Goal: Communication & Community: Answer question/provide support

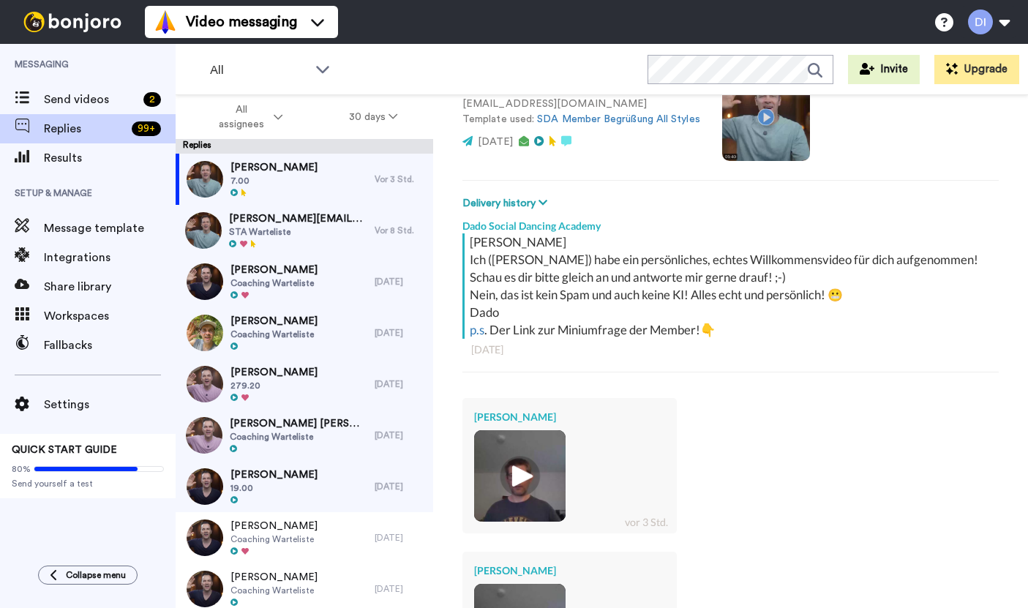
scroll to position [129, 0]
click at [339, 230] on span "STA Warteliste" at bounding box center [298, 232] width 138 height 12
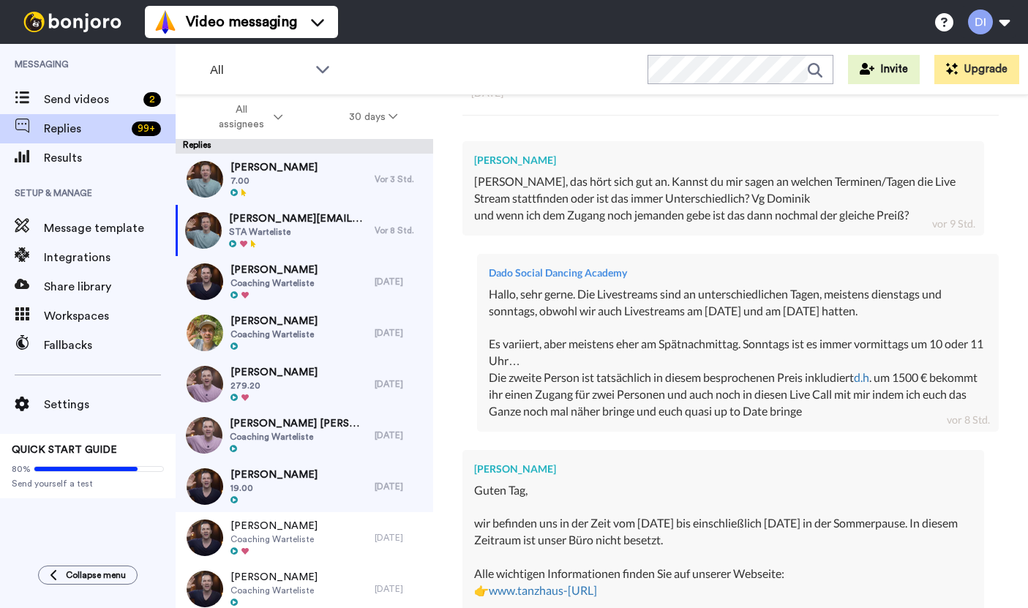
scroll to position [409, 0]
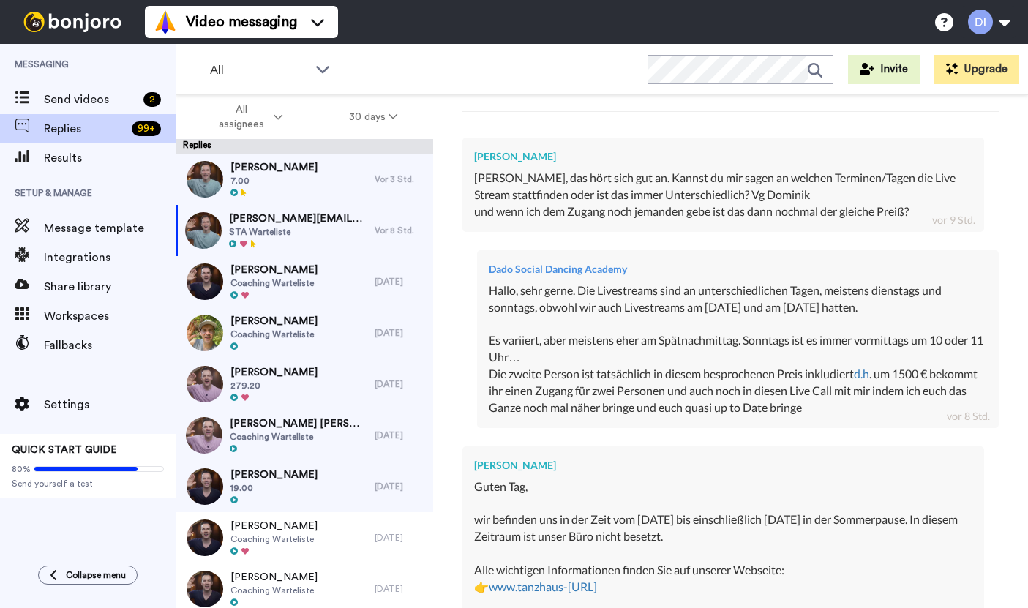
click at [265, 187] on span "7.00" at bounding box center [273, 181] width 87 height 12
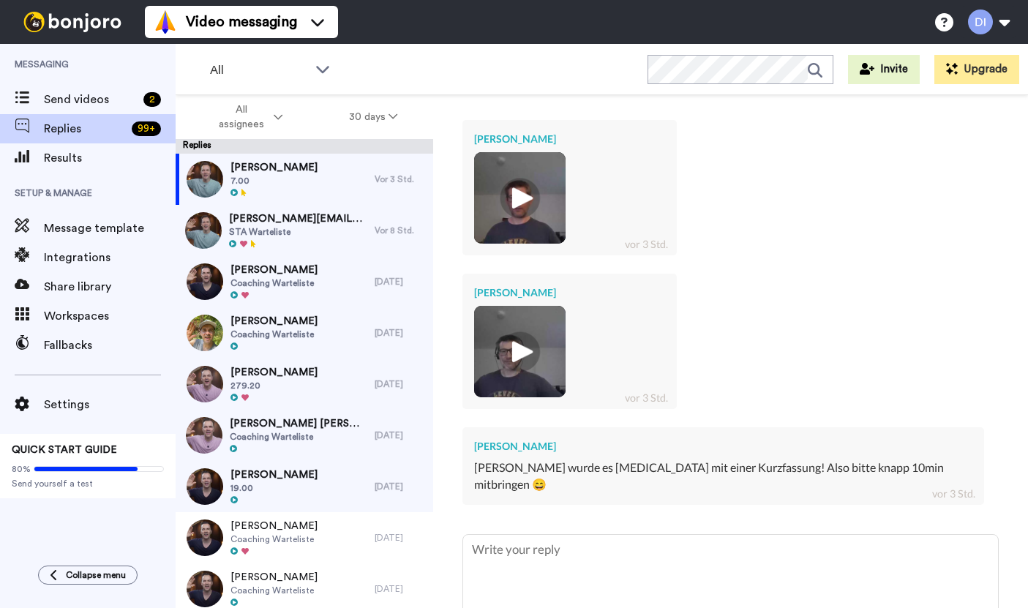
click at [513, 190] on img at bounding box center [520, 198] width 40 height 40
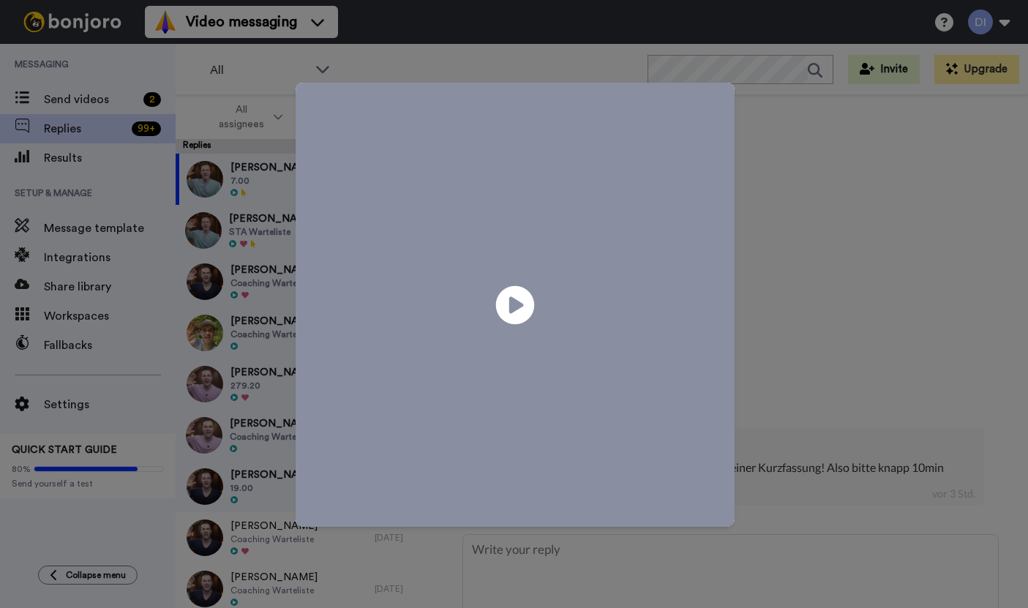
click at [528, 304] on icon at bounding box center [514, 304] width 39 height 39
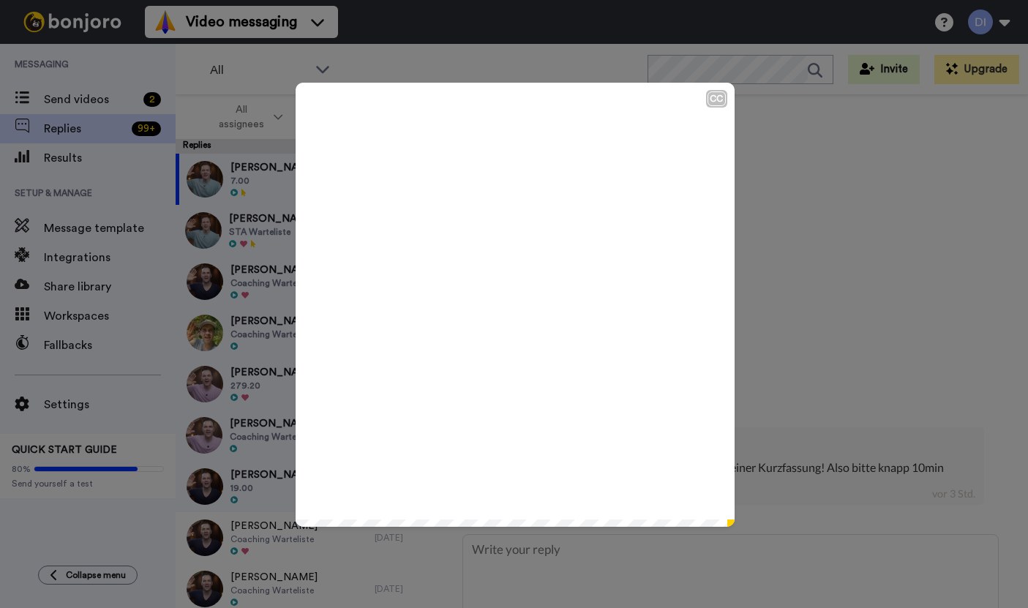
click at [641, 301] on span at bounding box center [515, 305] width 439 height 444
click at [824, 255] on div "CC Play/Pause Ich habe es nämlich vorhin schon mal vom iPhone probiert, ging zw…" at bounding box center [514, 304] width 1028 height 608
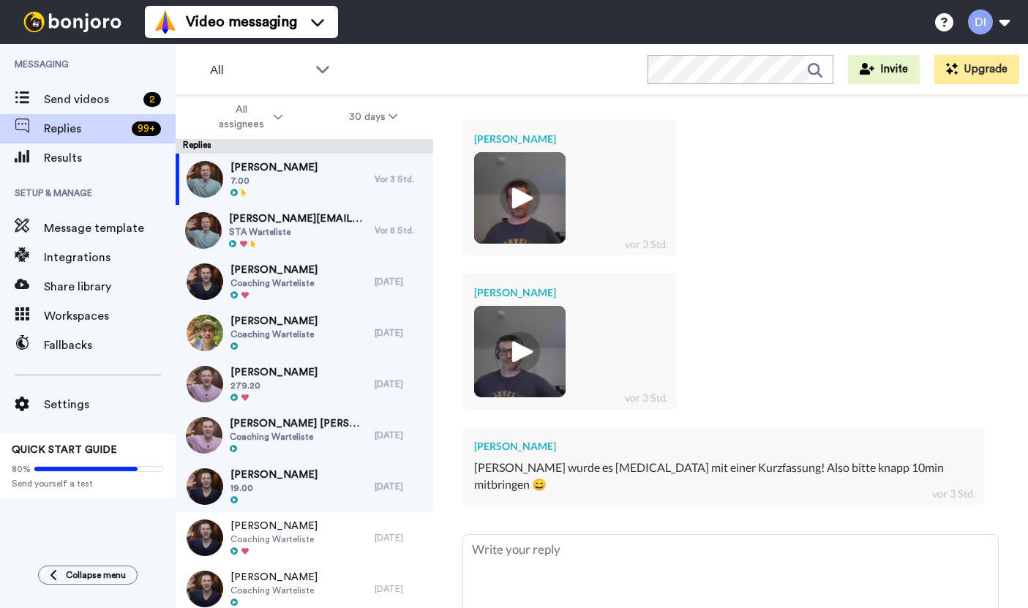
click at [525, 339] on img at bounding box center [520, 351] width 40 height 40
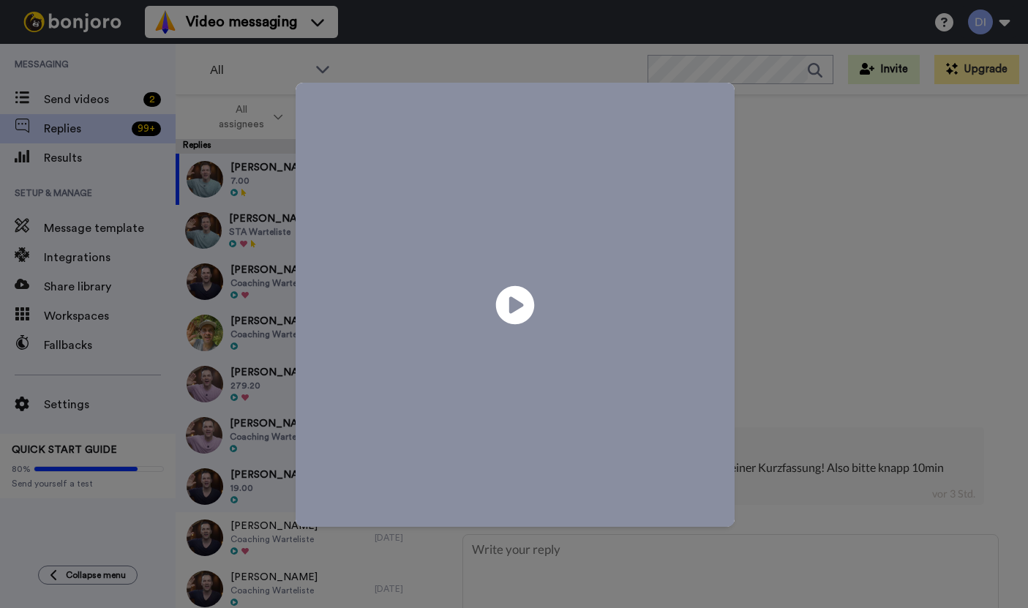
click at [516, 306] on icon "Play/Pause" at bounding box center [514, 304] width 39 height 69
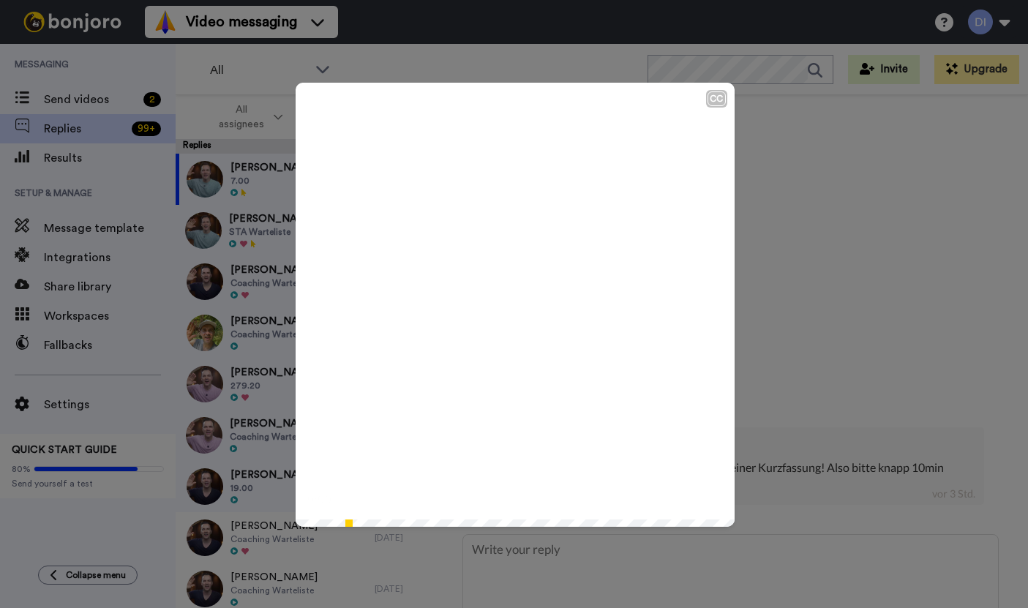
click at [497, 306] on icon at bounding box center [514, 304] width 39 height 39
click at [516, 304] on icon "Play/Pause" at bounding box center [514, 304] width 39 height 69
click at [492, 345] on span at bounding box center [515, 305] width 439 height 444
click at [520, 305] on icon "Play/Pause" at bounding box center [514, 304] width 39 height 69
click at [511, 343] on span at bounding box center [515, 305] width 439 height 444
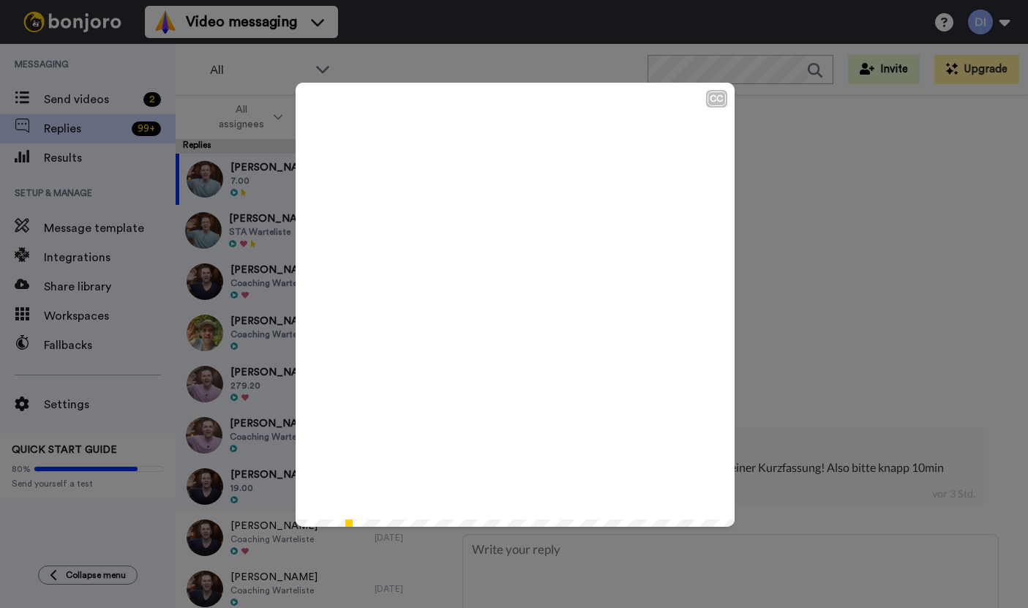
click at [520, 299] on icon at bounding box center [514, 304] width 39 height 39
click at [505, 320] on icon at bounding box center [514, 304] width 39 height 39
click at [516, 306] on icon "Play/Pause" at bounding box center [514, 304] width 39 height 69
click at [516, 296] on icon at bounding box center [514, 304] width 39 height 39
click at [518, 298] on icon at bounding box center [514, 304] width 39 height 39
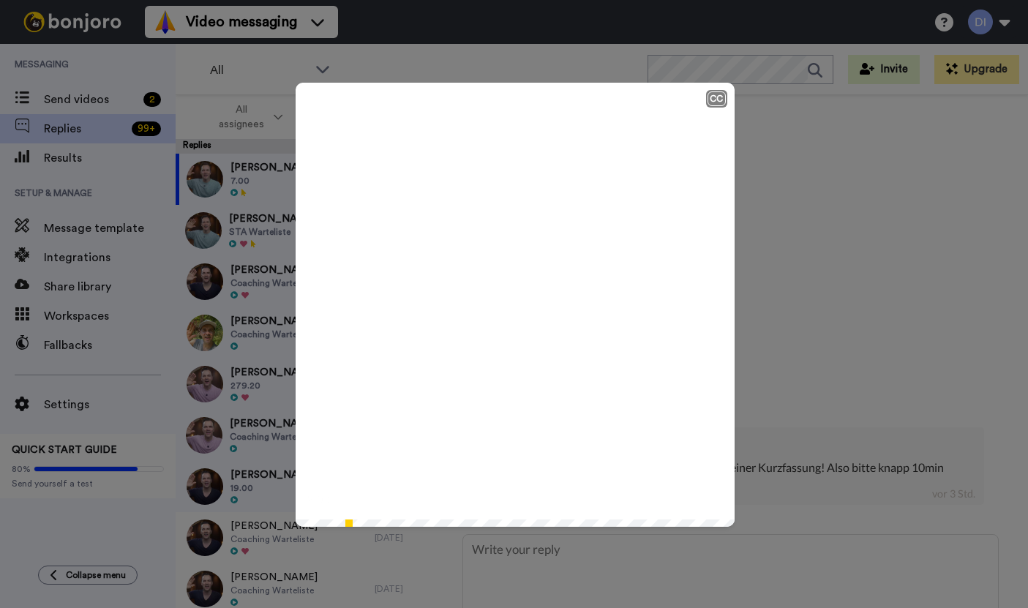
click at [717, 99] on div "CC" at bounding box center [716, 98] width 18 height 15
click at [716, 103] on div "CC" at bounding box center [716, 98] width 18 height 15
click at [881, 352] on div "CC Play/Pause 7:08 / 7:08" at bounding box center [514, 304] width 1028 height 608
click at [879, 358] on div "CC Play/Pause 7:08 / 7:08" at bounding box center [514, 304] width 1028 height 608
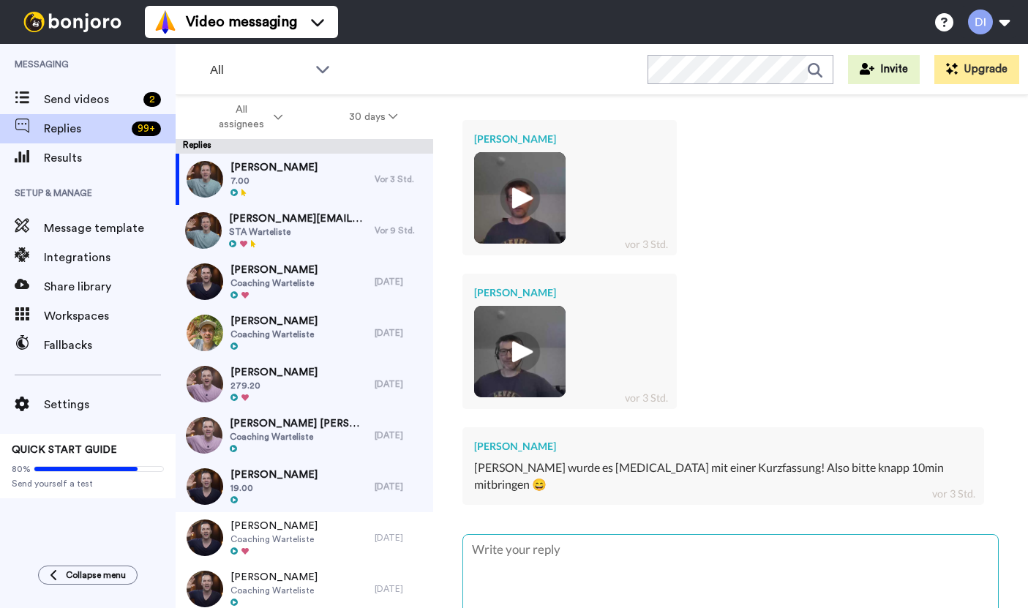
click at [714, 535] on textarea at bounding box center [730, 580] width 535 height 90
type textarea "x"
type textarea "H"
type textarea "x"
type textarea "Ha"
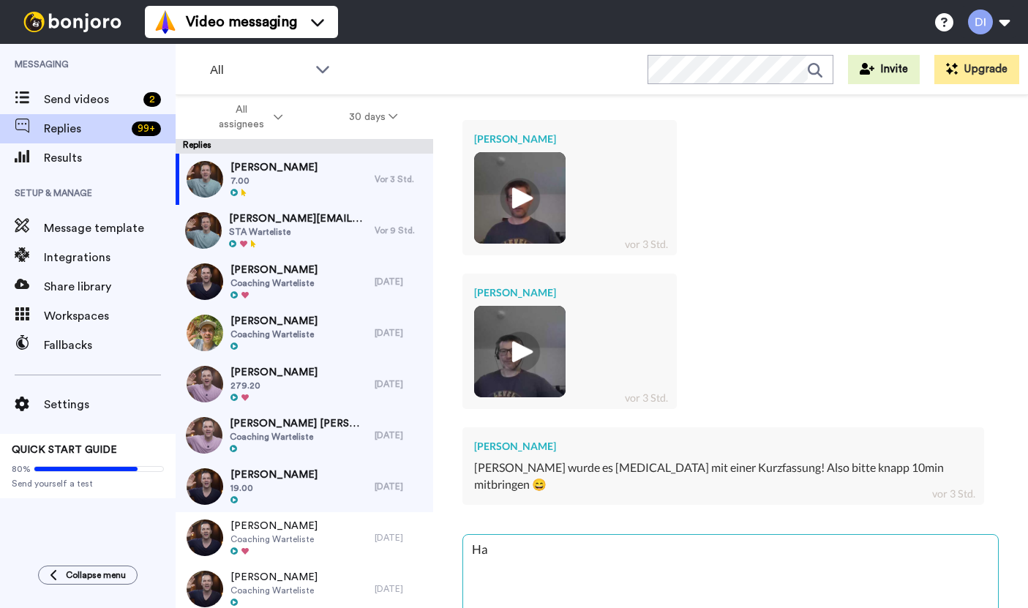
type textarea "x"
type textarea "Hal"
type textarea "x"
type textarea "Hall"
type textarea "x"
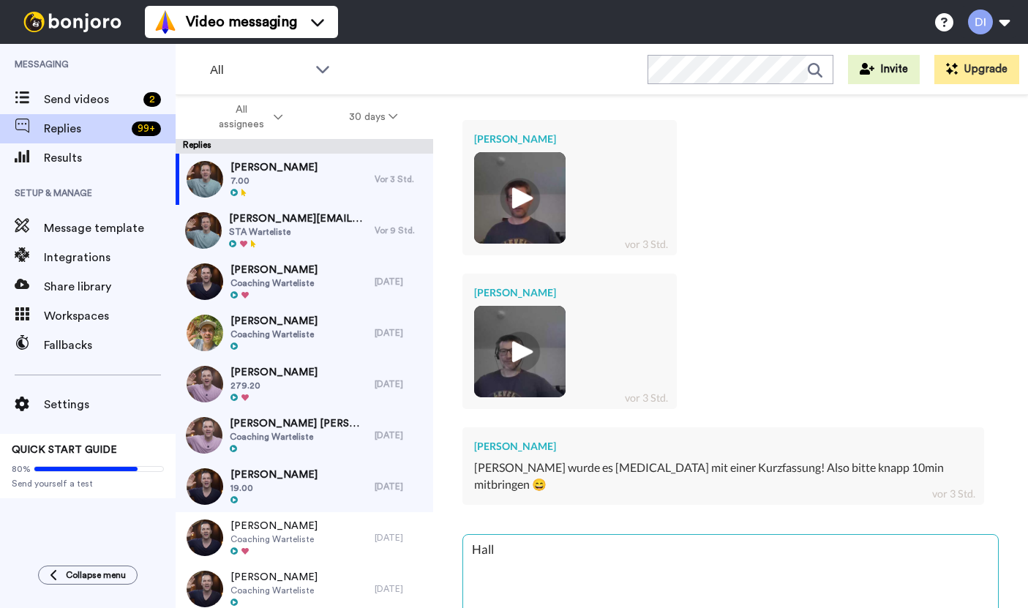
type textarea "Hallo"
type textarea "x"
type textarea "Hallo,"
type textarea "x"
type textarea "Hallo,"
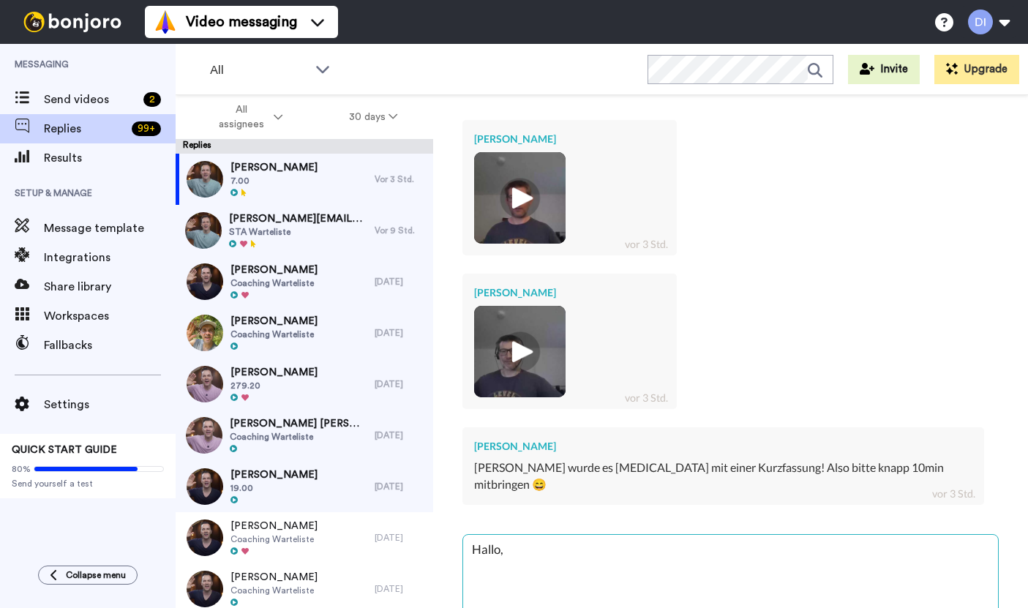
type textarea "x"
type textarea "Hallo, m"
type textarea "x"
type textarea "Hallo, me"
type textarea "x"
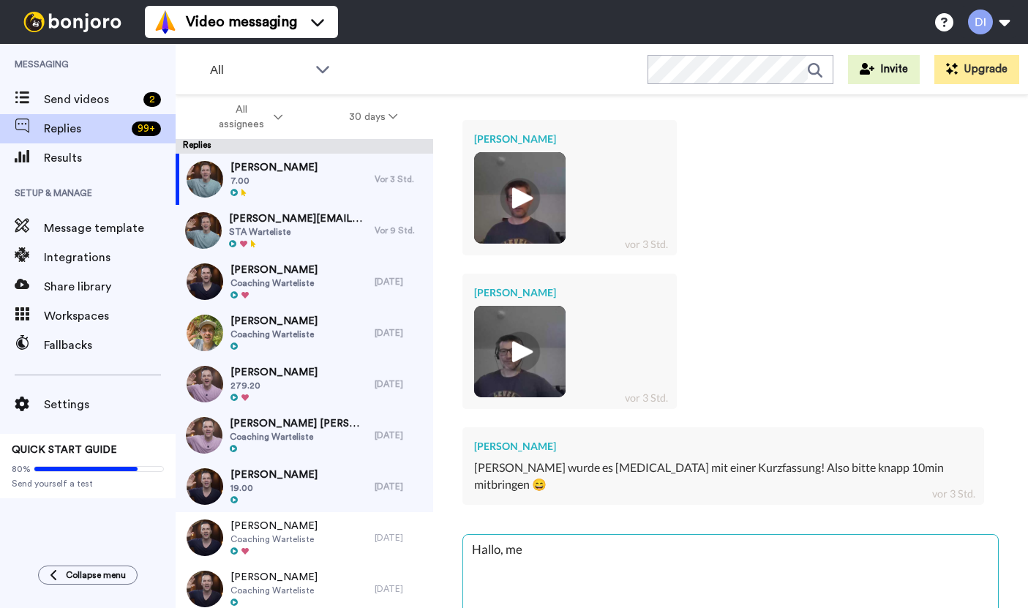
type textarea "Hallo, mei"
type textarea "x"
type textarea "Hallo, mein"
type textarea "x"
type textarea "Hallo, mein"
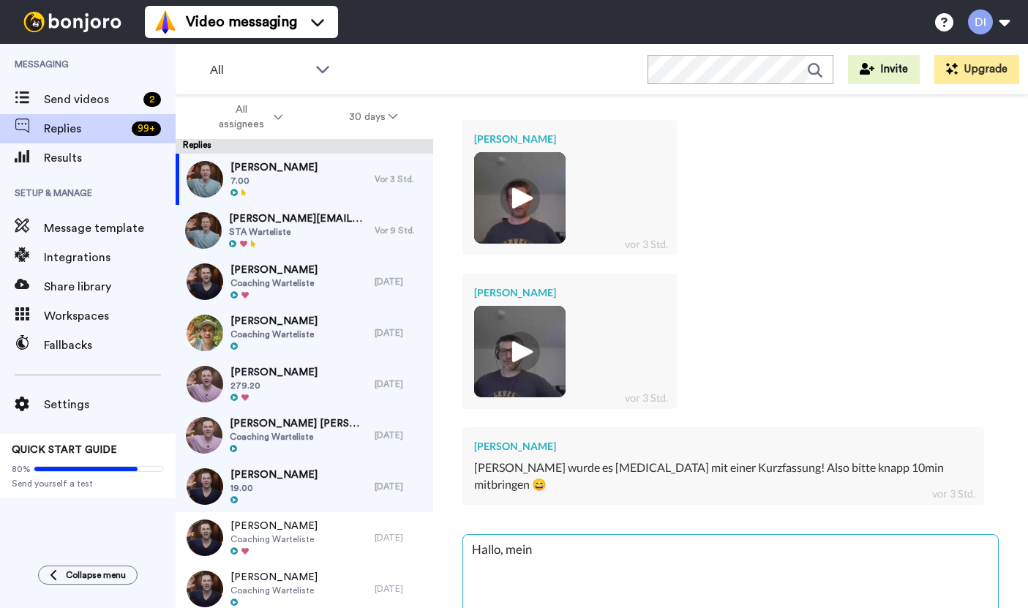
type textarea "x"
type textarea "Hallo, mein L"
type textarea "x"
type textarea "Hallo, mein Li"
type textarea "x"
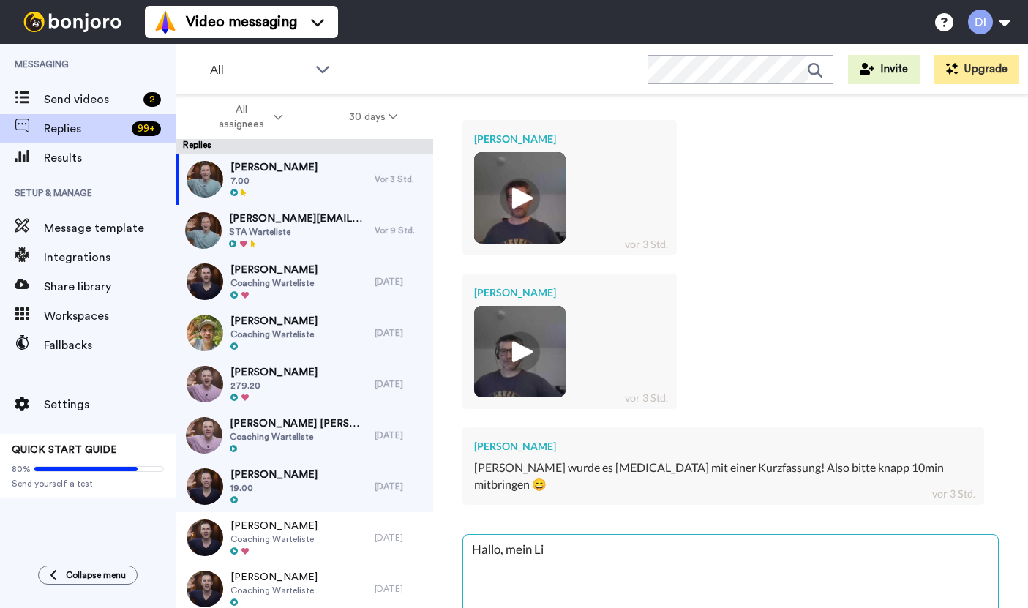
type textarea "Hallo, mein Lie"
type textarea "x"
type textarea "Hallo, mein Lieb"
type textarea "x"
type textarea "Hallo, mein Liebe"
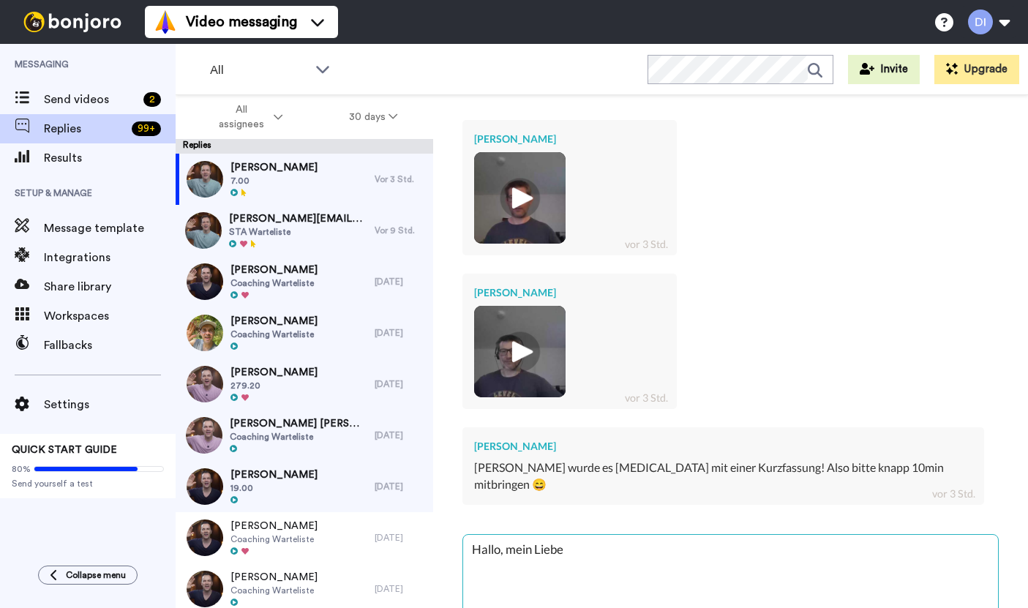
type textarea "x"
type textarea "Hallo, mein Lieber"
type textarea "x"
type textarea "Hallo, mein Lieber!"
type textarea "x"
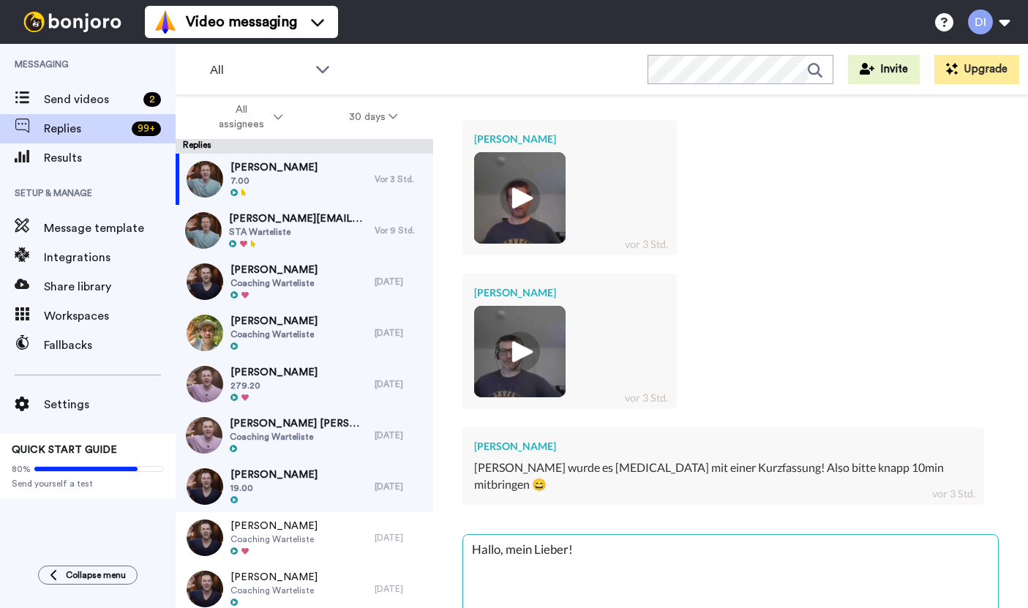
type textarea "Hallo, mein Lieber!"
type textarea "x"
type textarea "Hallo, mein Lieber!"
type textarea "x"
type textarea "Hallo, mein Lieber"
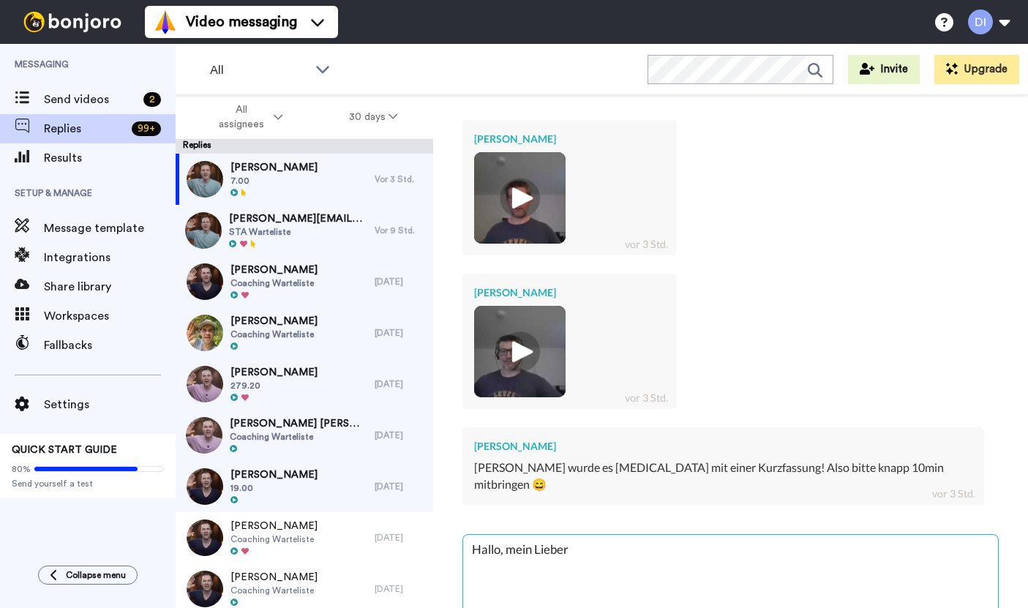
type textarea "x"
type textarea "Hallo, mein Lieber"
type textarea "x"
type textarea "Hallo, mein Lieber u"
type textarea "x"
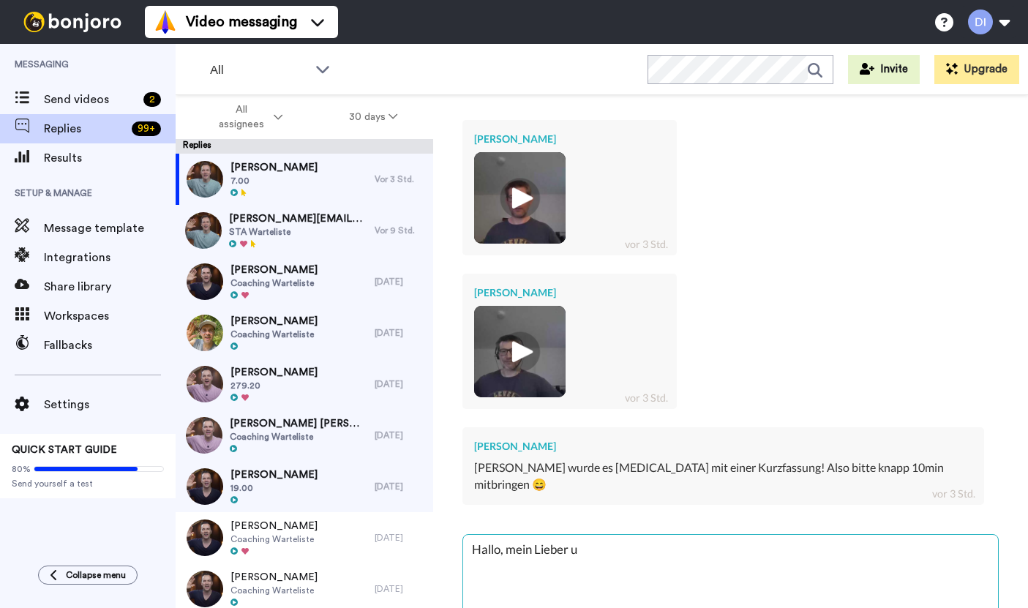
type textarea "Hallo, mein Lieber un"
type textarea "x"
type textarea "Hallo, mein Lieber und"
type textarea "x"
type textarea "Hallo, mein Lieber und"
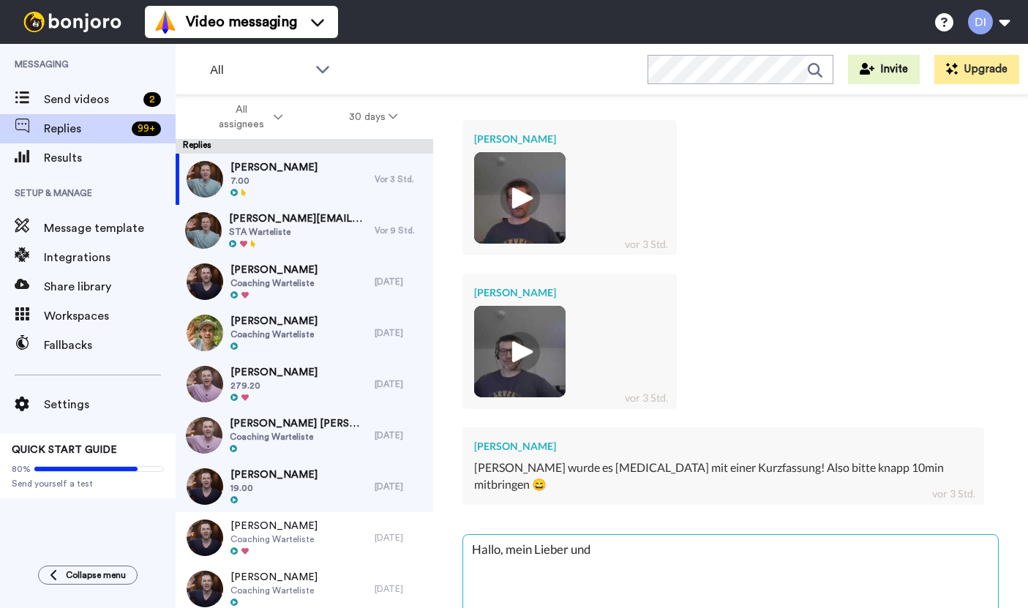
type textarea "x"
type textarea "Hallo, mein Lieber und d"
type textarea "x"
type textarea "Hallo, mein Lieber und de"
type textarea "x"
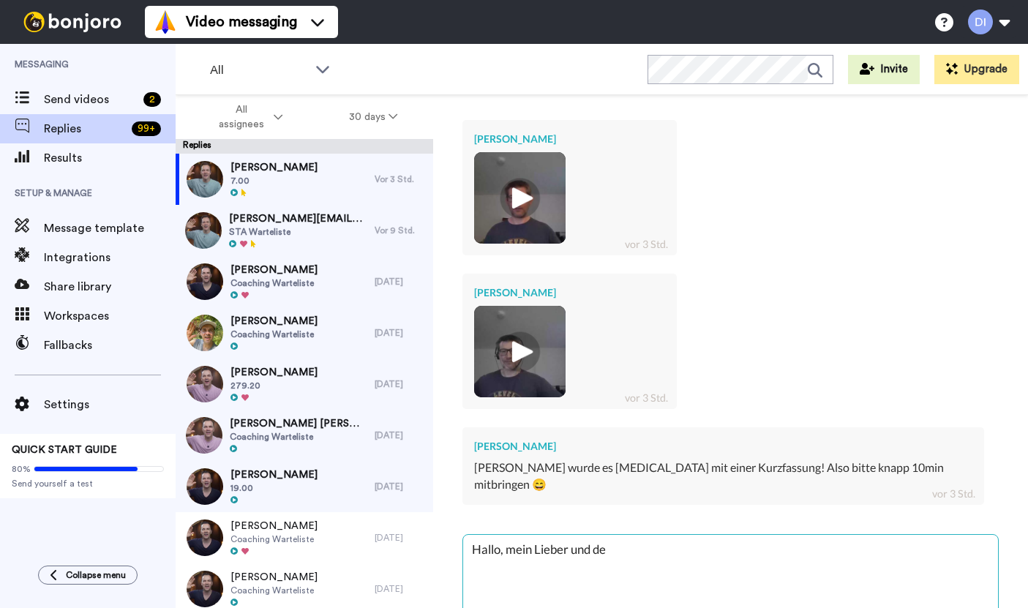
type textarea "Hallo, mein Lieber und d"
type textarea "x"
type textarea "Hallo, mein Lieber und da"
type textarea "x"
type textarea "Hallo, mein Lieber und dan"
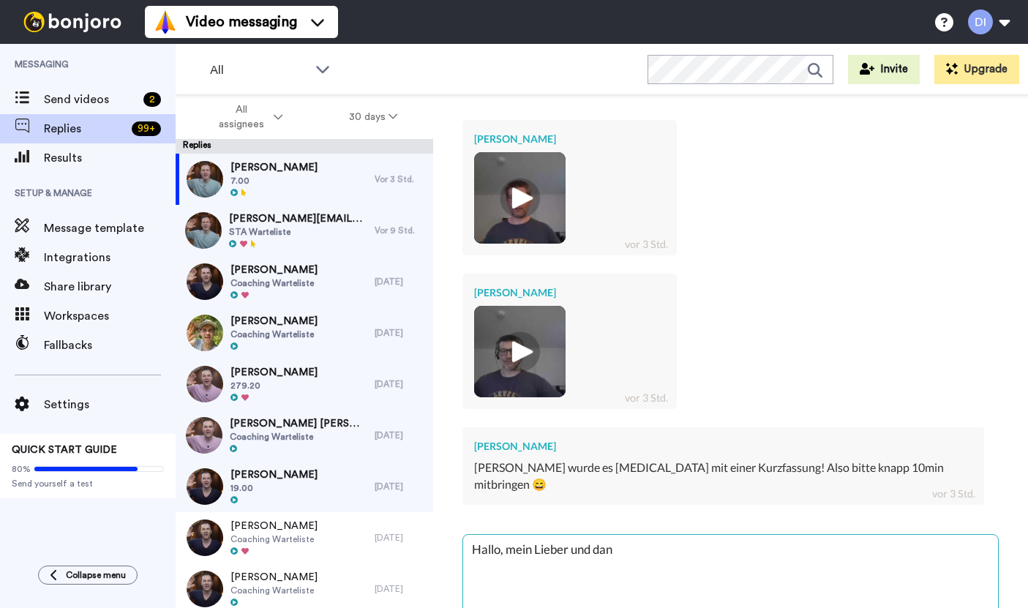
type textarea "x"
type textarea "Hallo, mein Lieber und dank"
type textarea "x"
type textarea "Hallo, mein Lieber und danke"
type textarea "x"
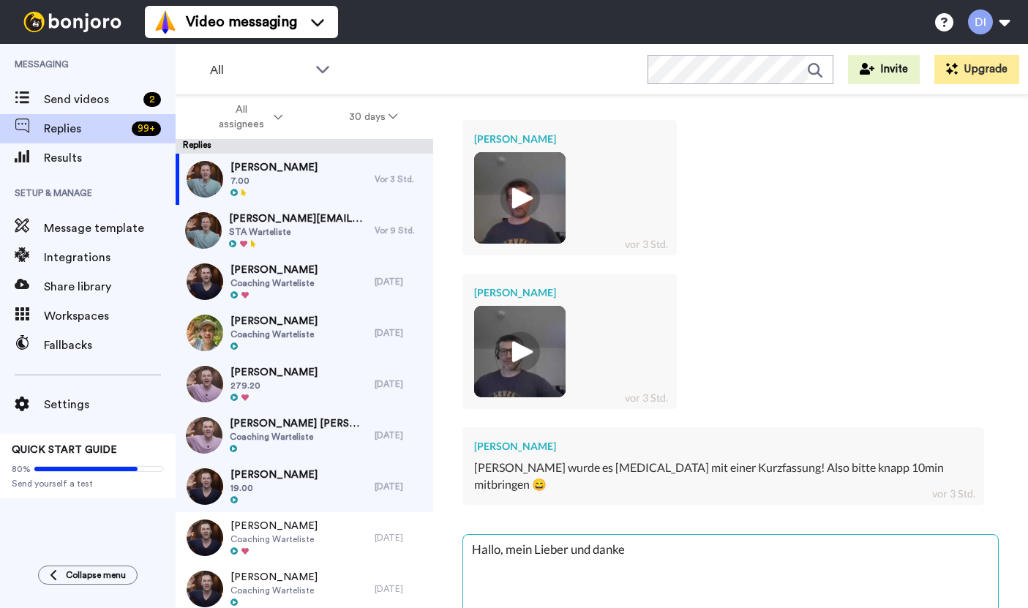
type textarea "Hallo, mein Lieber und danke"
type textarea "x"
type textarea "Hallo, mein Lieber und danke f"
type textarea "x"
type textarea "Hallo, mein Lieber und danke fü"
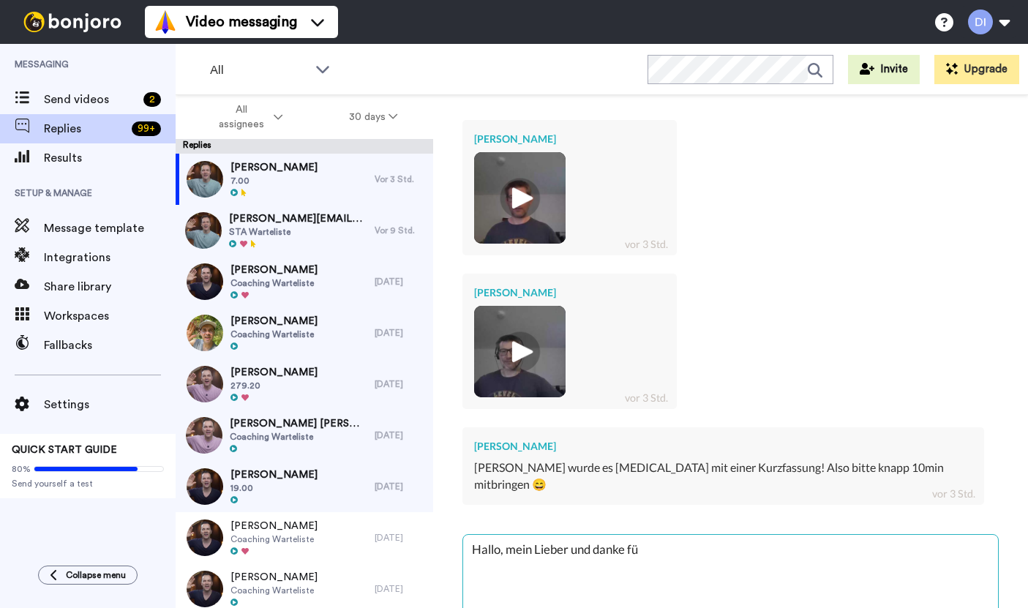
type textarea "x"
type textarea "Hallo, mein Lieber und danke für"
type textarea "x"
type textarea "Hallo, mein Lieber und danke für"
type textarea "x"
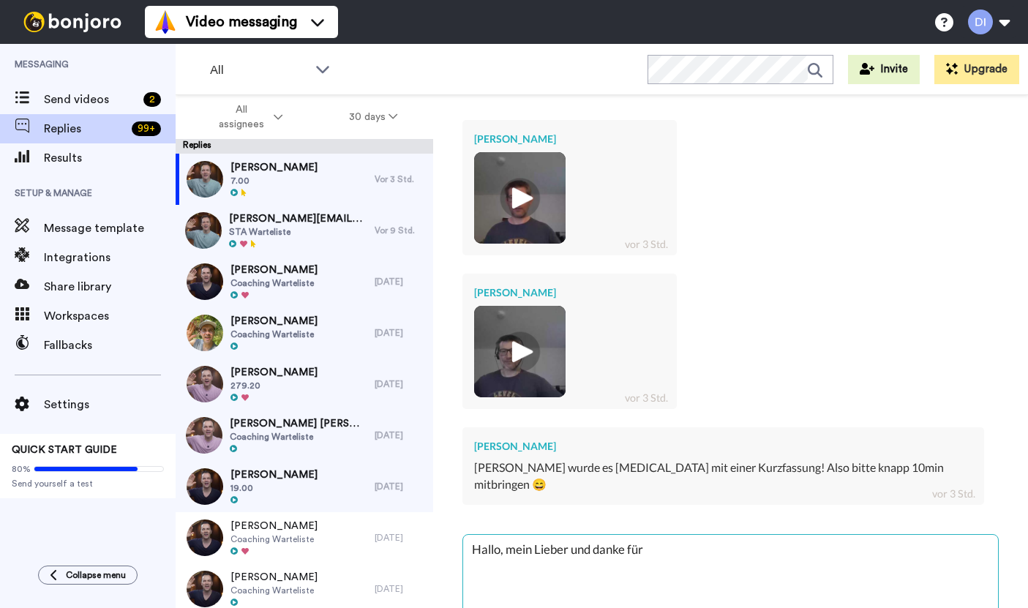
type textarea "Hallo, mein Lieber und danke für d"
type textarea "x"
type textarea "Hallo, mein Lieber und danke für de"
type textarea "x"
type textarea "Hallo, mein Lieber und danke für dei"
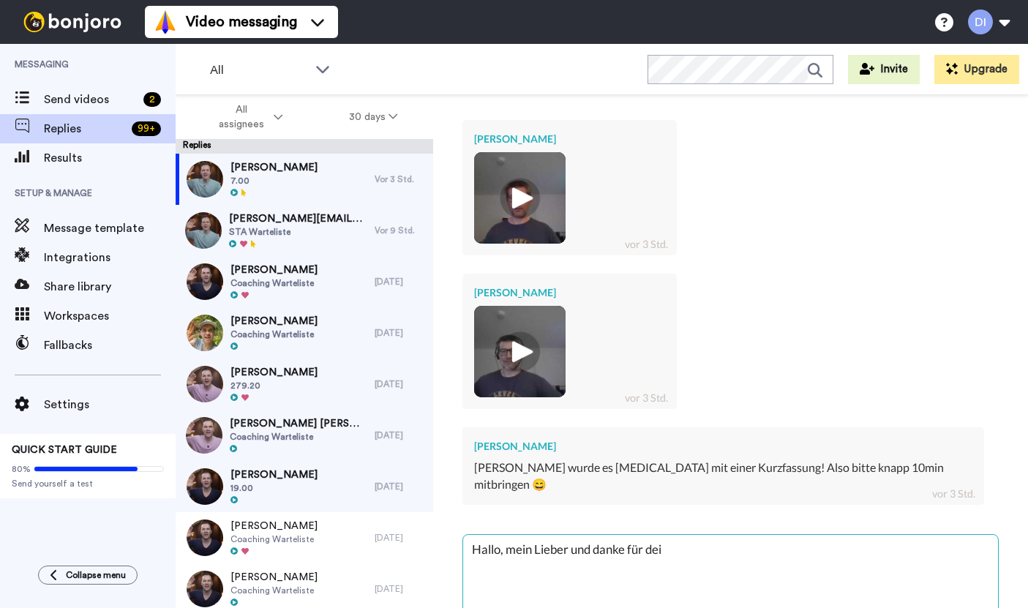
type textarea "x"
type textarea "Hallo, mein Lieber und danke für dein"
type textarea "x"
type textarea "Hallo, mein Lieber und danke für deine"
type textarea "x"
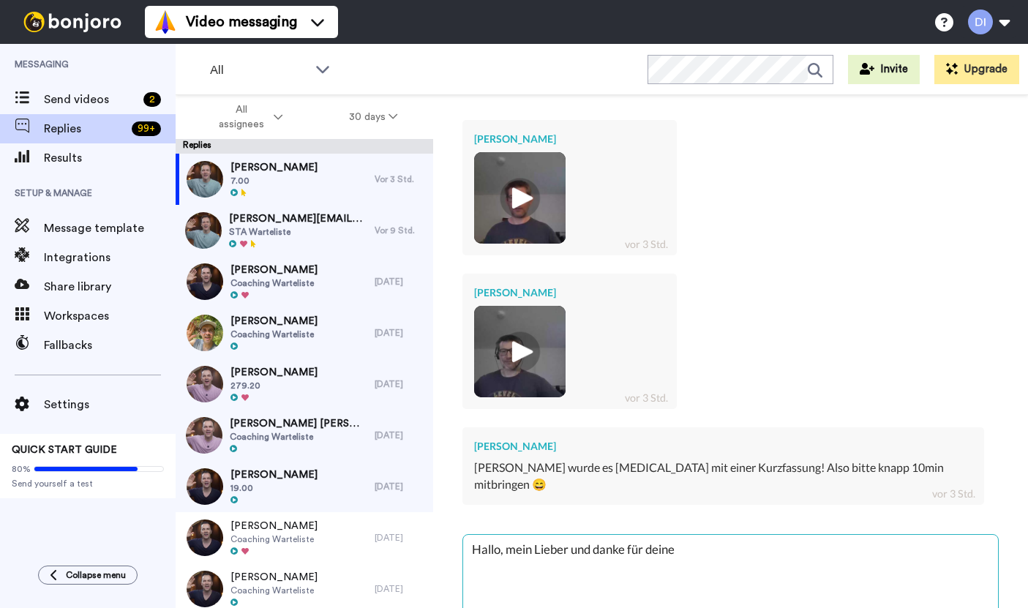
type textarea "Hallo, mein Lieber und danke für deinen"
type textarea "x"
type textarea "Hallo, mein Lieber und danke für deinen"
type textarea "x"
type textarea "Hallo, mein Lieber und danke für deinen P"
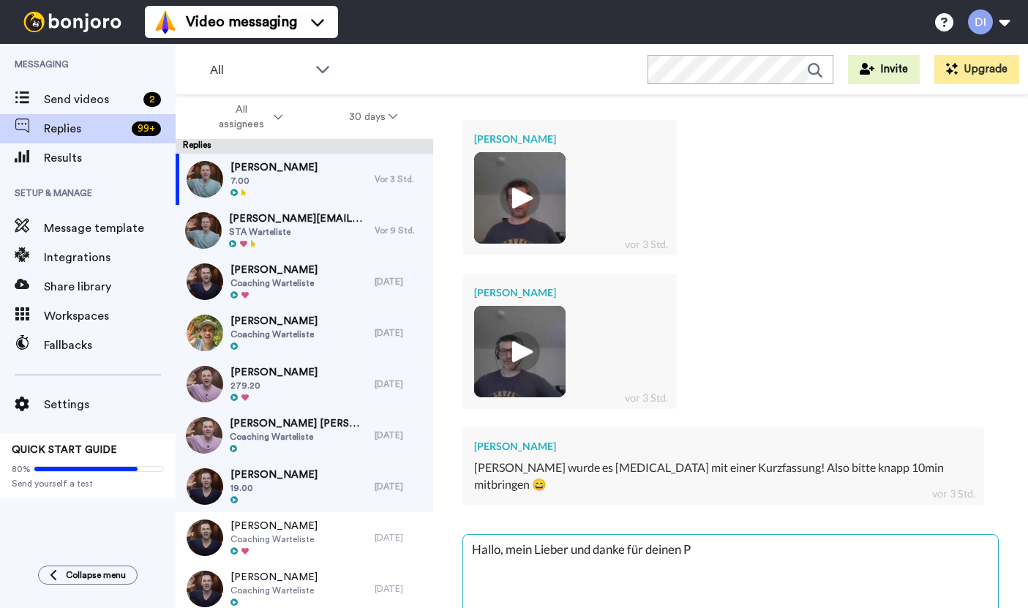
type textarea "x"
type textarea "Hallo, mein Lieber und danke für deinen Po"
type textarea "x"
type textarea "Hallo, mein Lieber und danke für deinen Pod"
type textarea "x"
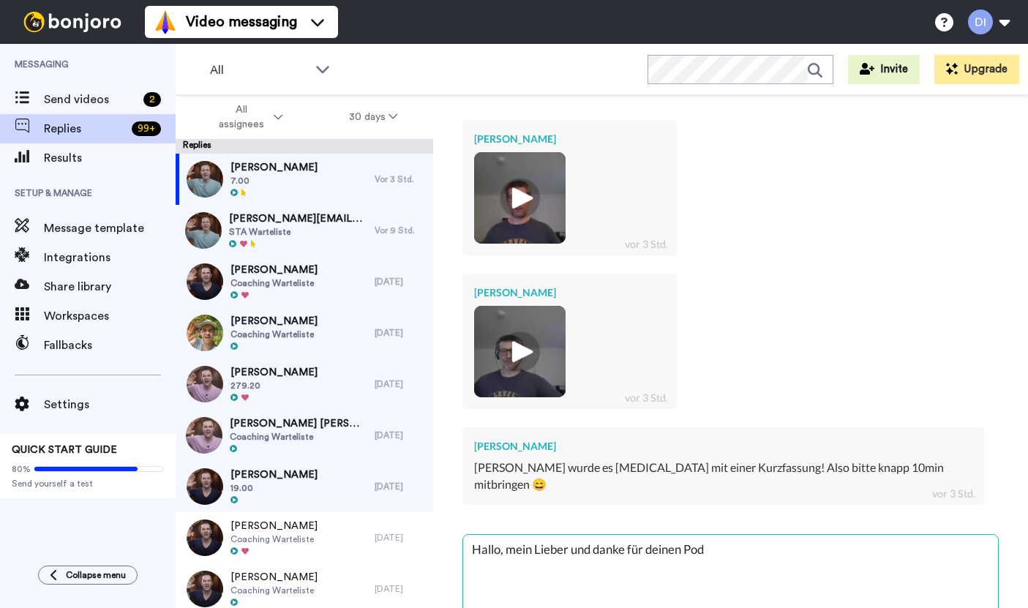
type textarea "Hallo, mein Lieber und danke für deinen Podc"
type textarea "x"
type textarea "Hallo, mein Lieber und danke für deinen Podca"
type textarea "x"
type textarea "Hallo, mein Lieber und danke für deinen Podcas"
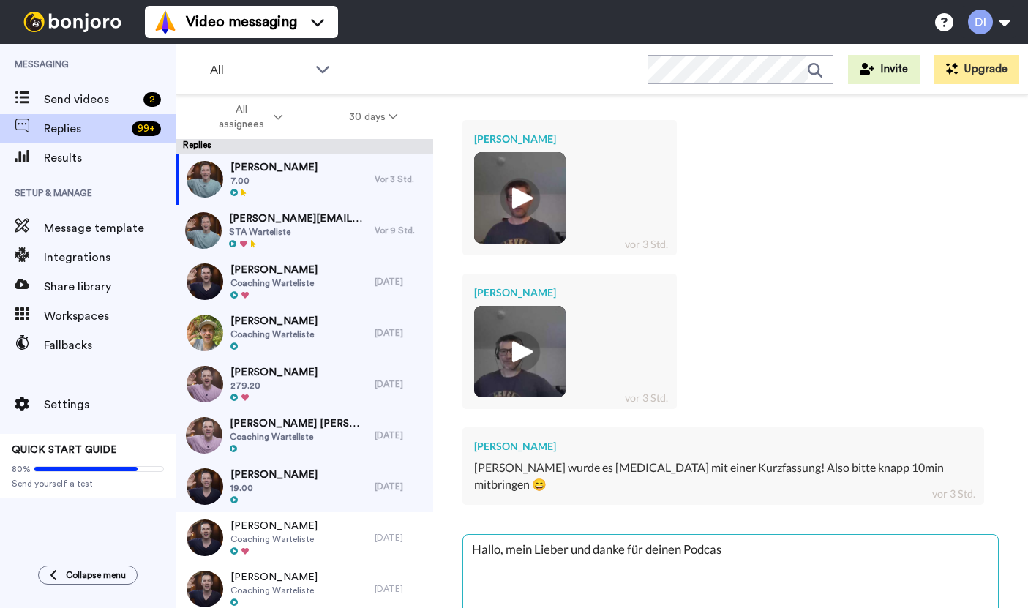
type textarea "x"
type textarea "Hallo, mein Lieber und danke für deinen Podcast"
type textarea "x"
type textarea "Hallo, mein Lieber und danke für deinen Podcast!"
type textarea "x"
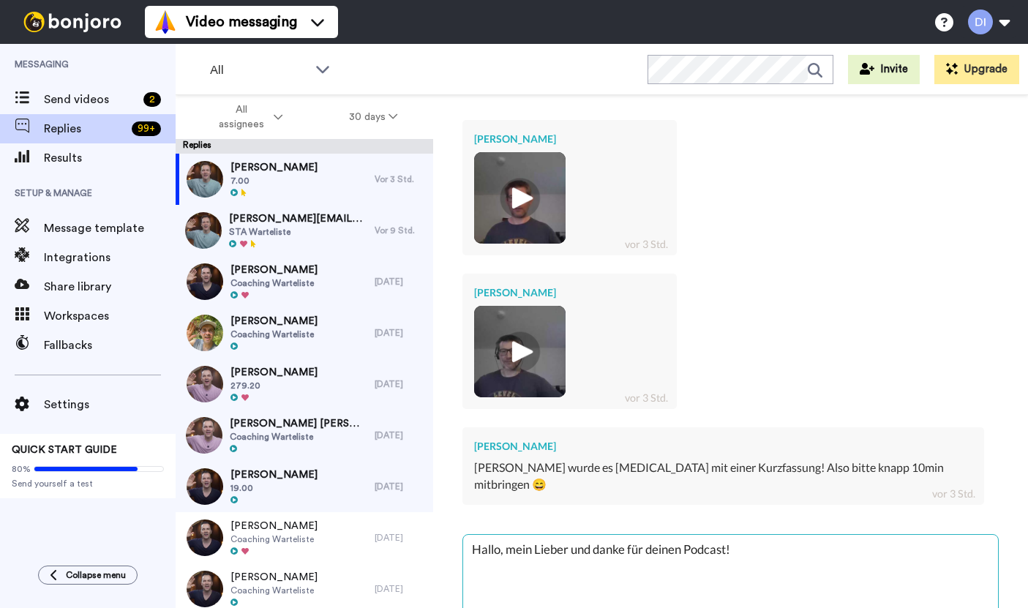
type textarea "Hallo, mein Lieber und danke für deinen Podcast!"
type textarea "x"
type textarea "Hallo, mein Lieber und danke für deinen Podcast! ;"
type textarea "x"
type textarea "Hallo, mein Lieber und danke für deinen Podcast! ;-"
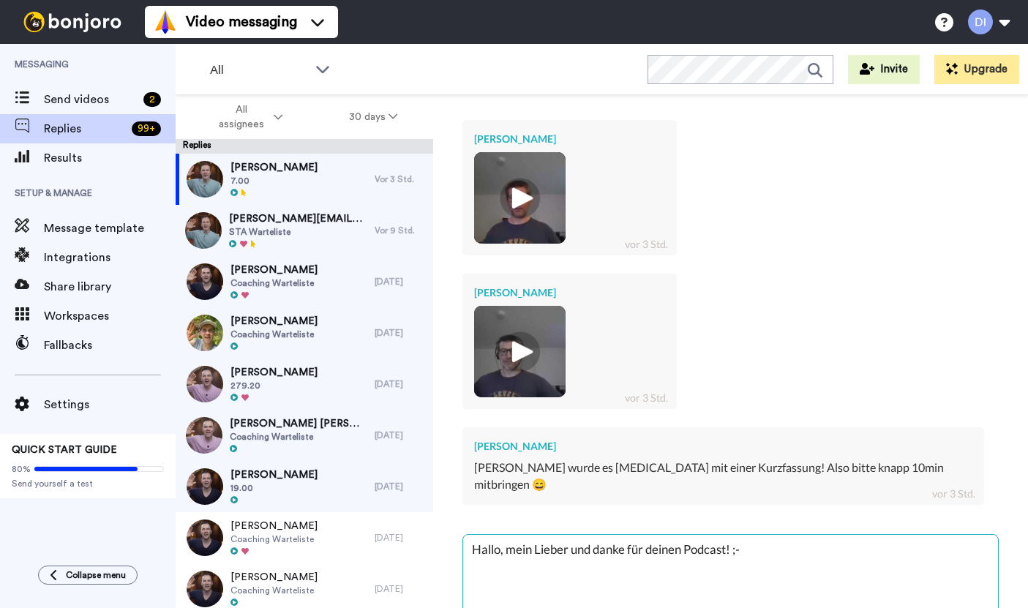
type textarea "x"
type textarea "Hallo, mein Lieber und danke für deinen Podcast! ;-)"
type textarea "x"
type textarea "Hallo, mein Lieber und danke für deinen Podcast! ;-"
type textarea "x"
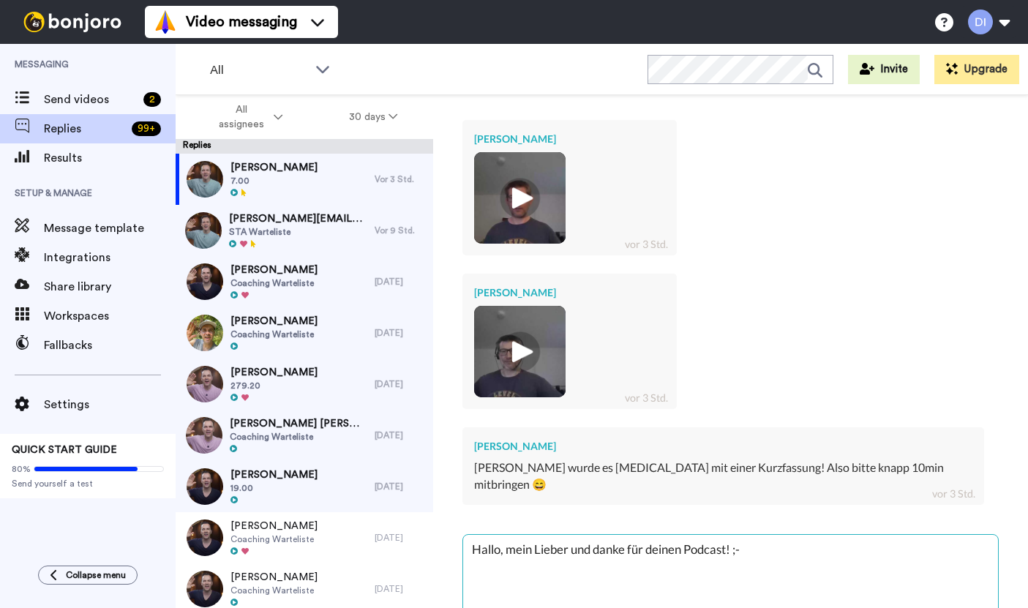
type textarea "Hallo, mein Lieber und danke für deinen Podcast! ;-)"
type textarea "x"
type textarea "Hallo, mein Lieber und danke für deinen Podcast ! ;-)"
type textarea "x"
type textarea "Hallo, mein Lieber und danke für deinen Podcast u! ;-)"
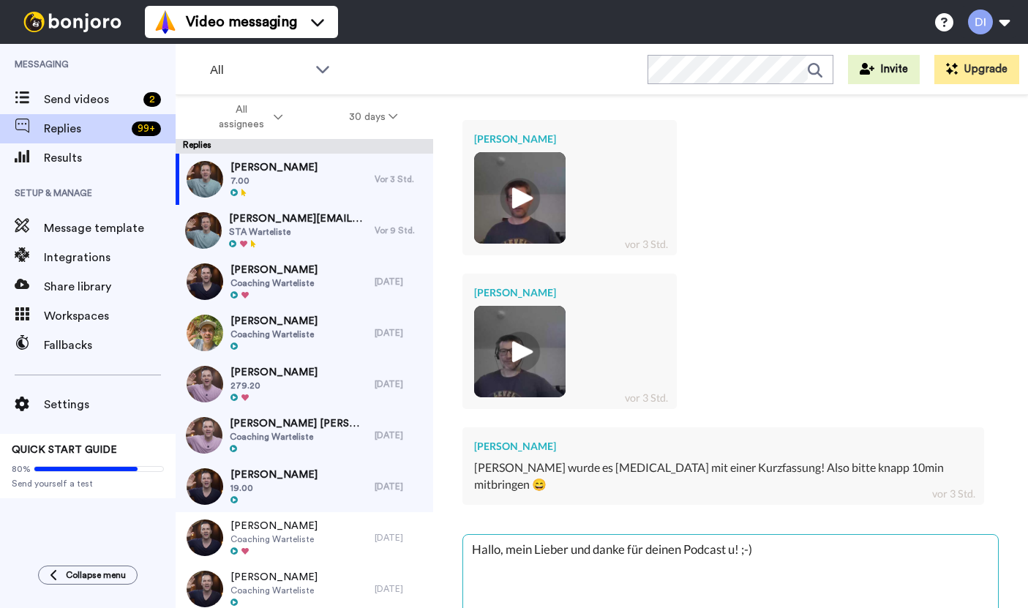
type textarea "x"
type textarea "Hallo, mein Lieber und danke für deinen Podcast un! ;-)"
type textarea "x"
type textarea "Hallo, mein Lieber und danke für deinen Podcast und! ;-)"
type textarea "x"
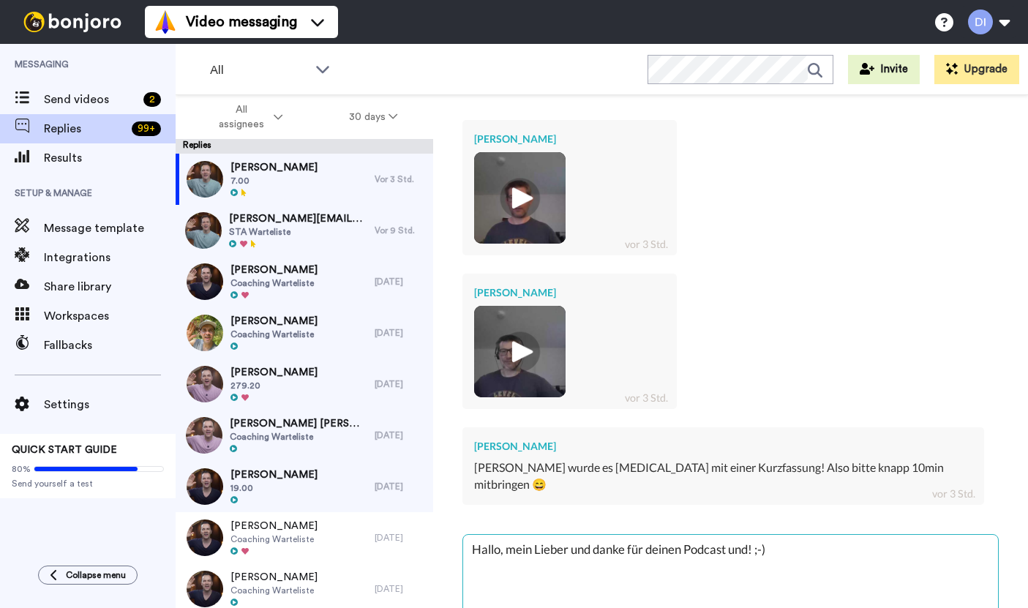
type textarea "Hallo, mein Lieber und danke für deinen Podcast und ! ;-)"
type textarea "x"
type textarea "Hallo, mein Lieber und danke für deinen Podcast und d! ;-)"
type textarea "x"
type textarea "Hallo, mein Lieber und danke für deinen Podcast und di! ;-)"
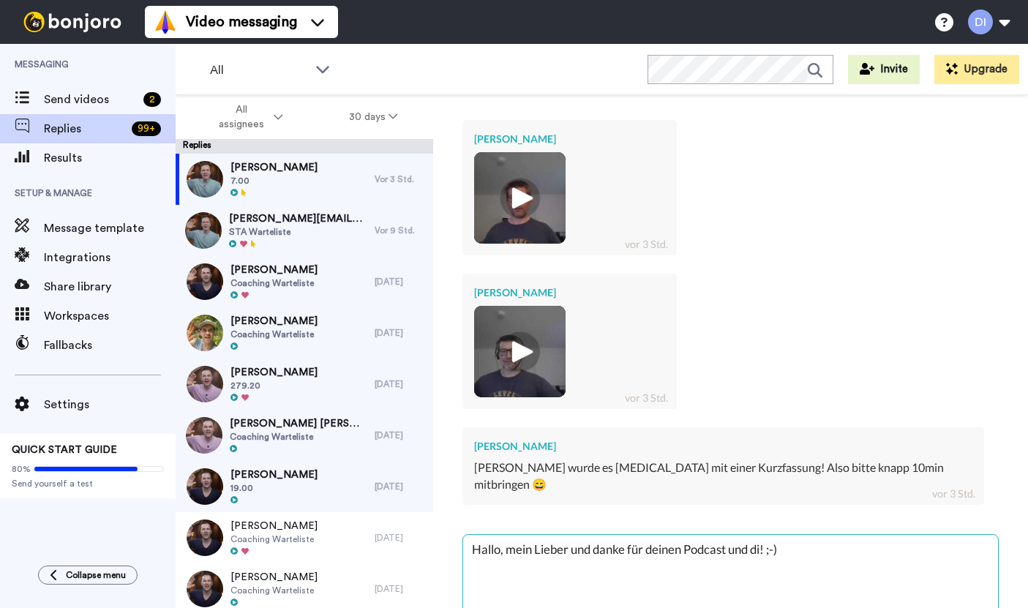
type textarea "x"
type textarea "Hallo, mein Lieber und danke für deinen Podcast und die! ;-)"
type textarea "x"
type textarea "Hallo, mein Lieber und danke für deinen Podcast und die ! ;-)"
type textarea "x"
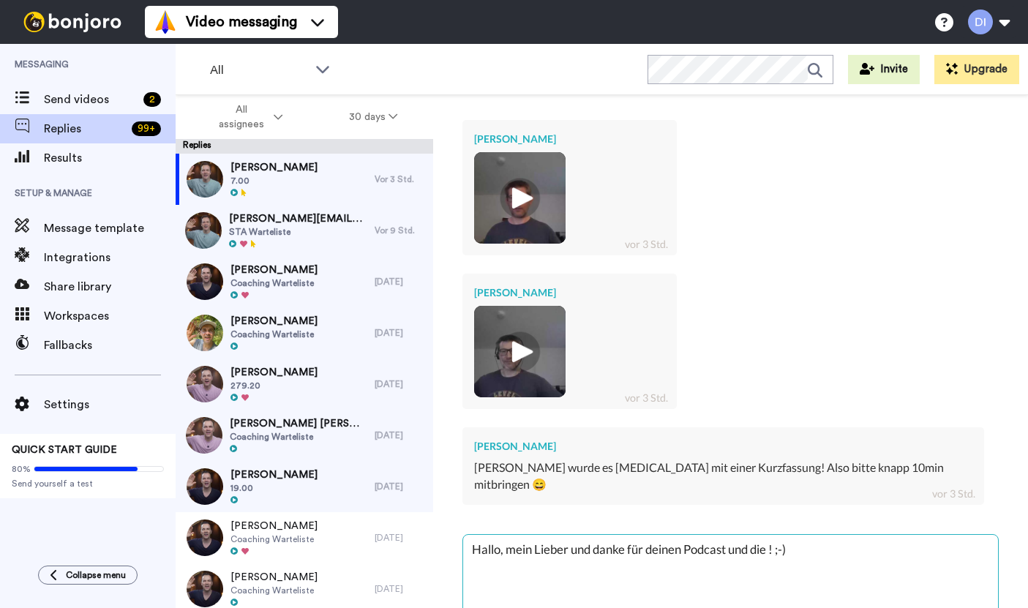
type textarea "Hallo, mein Lieber und danke für deinen Podcast und die E! ;-)"
type textarea "x"
type textarea "Hallo, mein Lieber und danke für deinen Podcast und die Em! ;-)"
type textarea "x"
type textarea "Hallo, mein Lieber und danke für deinen Podcast und die Emp! ;-)"
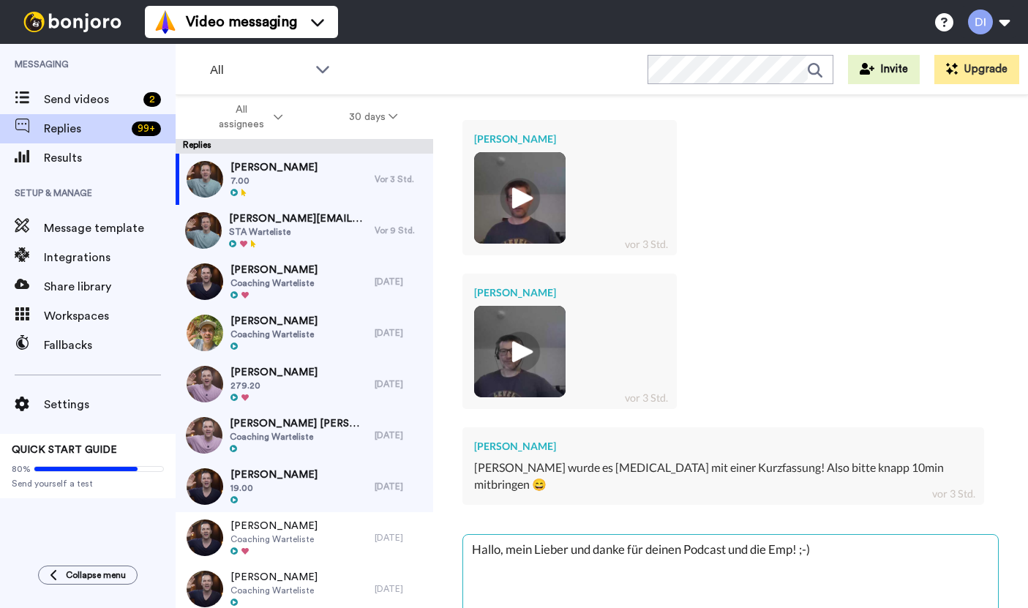
type textarea "x"
type textarea "Hallo, mein Lieber und danke für deinen Podcast und die Empf! ;-)"
type textarea "x"
type textarea "Hallo, mein Lieber und danke für deinen Podcast und die Empfe! ;-)"
type textarea "x"
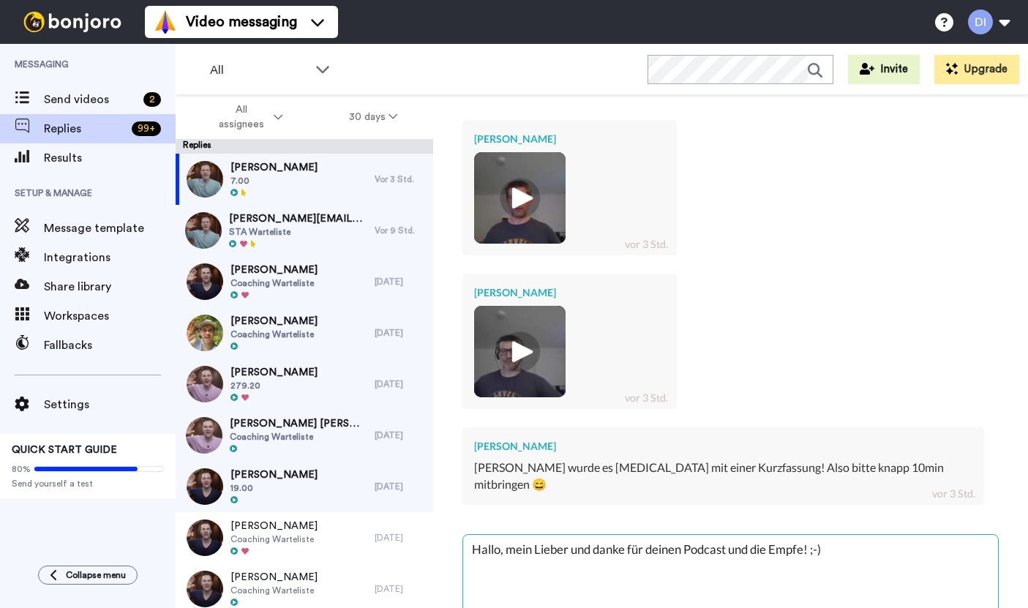
type textarea "Hallo, mein Lieber und danke für deinen Podcast und die Empfeh! ;-)"
type textarea "x"
type textarea "Hallo, mein Lieber und danke für deinen Podcast und die Empfehl! ;-)"
type textarea "x"
type textarea "Hallo, mein Lieber und danke für deinen Podcast und die Empfehlu! ;-)"
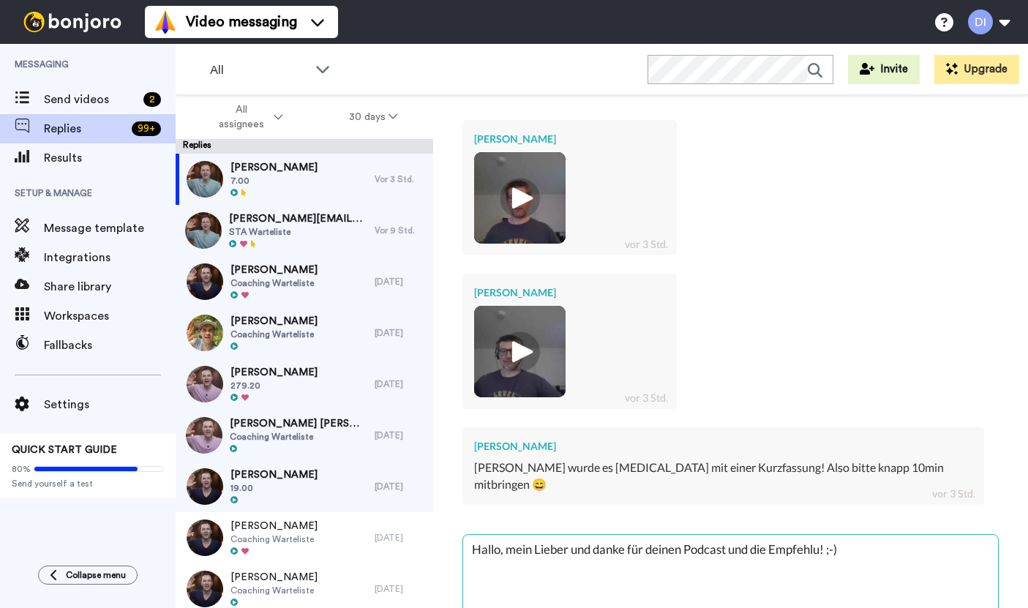
type textarea "x"
type textarea "Hallo, mein Lieber und danke für deinen Podcast und die Empfehlun! ;-)"
type textarea "x"
type textarea "Hallo, mein Lieber und danke für deinen Podcast und die Empfehlung! ;-)"
type textarea "x"
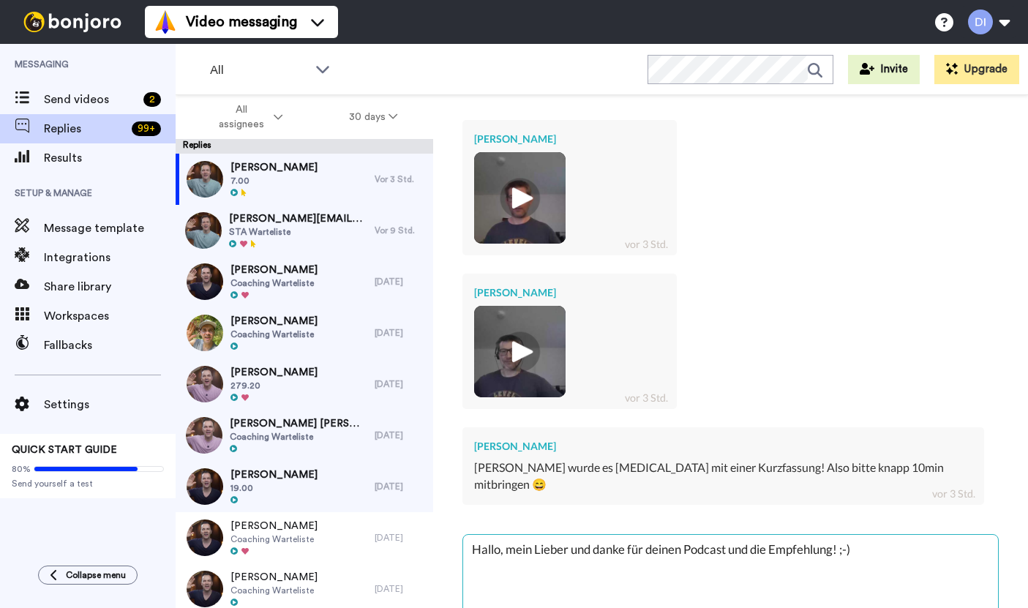
type textarea "Hallo, mein Lieber und danke für deinen Podcast und die Empfehlunge! ;-)"
type textarea "x"
type textarea "Hallo, mein Lieber und danke für deinen Podcast und die Empfehlungen! ;-)"
type textarea "x"
type textarea "Hallo, mein Lieber und danke für deinen Podcast und die Empfehlungen! ;-)"
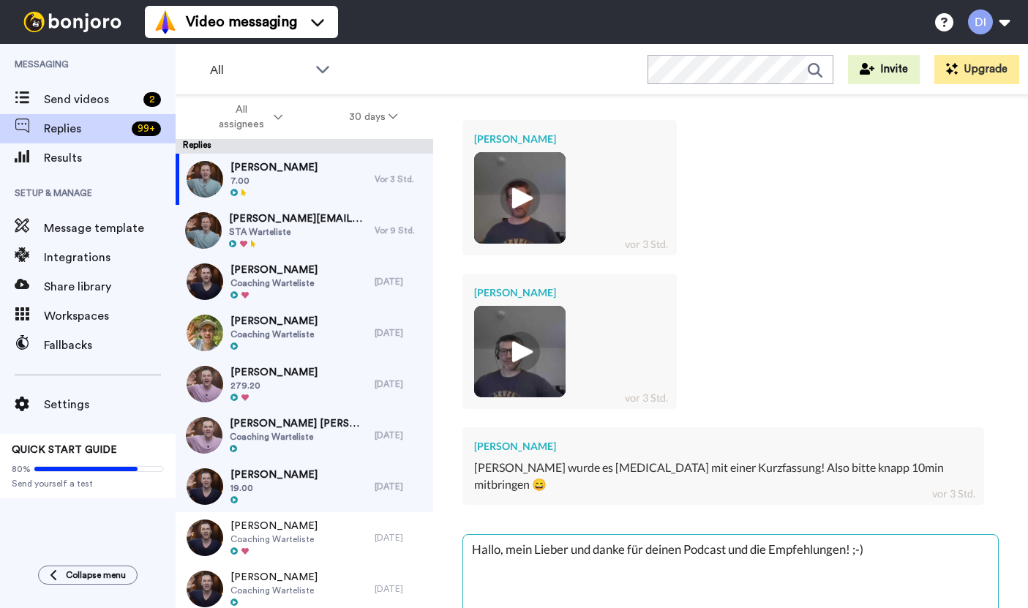
type textarea "x"
type textarea "Hallo, mein Lieber und danke für deinen Podcast und die Empfehlungen! ;-) I"
type textarea "x"
type textarea "Hallo, mein Lieber und danke für deinen Podcast und die Empfehlungen! ;-) Ic"
type textarea "x"
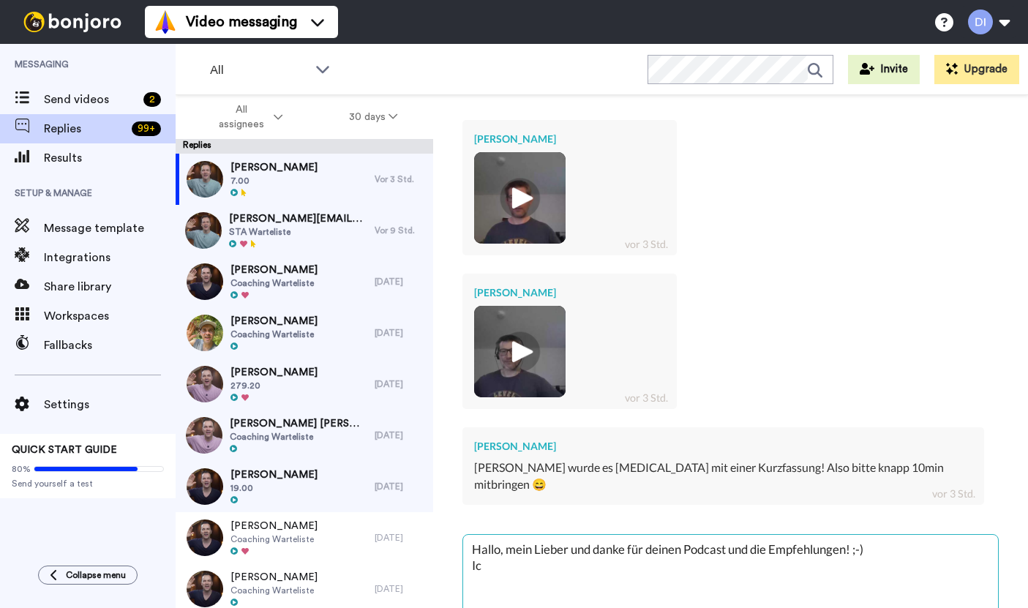
type textarea "Hallo, mein Lieber und danke für deinen Podcast und die Empfehlungen! ;-) Ich"
type textarea "x"
type textarea "Hallo, mein Lieber und danke für deinen Podcast und die Empfehlungen! ;-) Ich"
type textarea "x"
type textarea "Hallo, mein Lieber und danke für deinen Podcast und die Empfehlungen! ;-) Ich h"
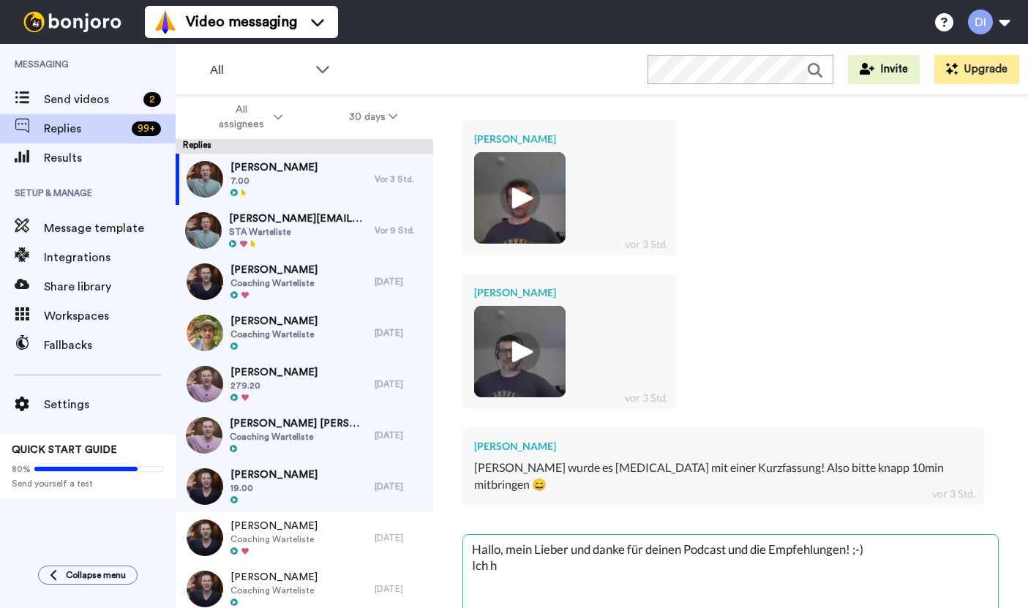
type textarea "x"
type textarea "Hallo, mein Lieber und danke für deinen Podcast und die Empfehlungen! ;-) Ich ha"
type textarea "x"
type textarea "Hallo, mein Lieber und danke für deinen Podcast und die Empfehlungen! ;-) Ich h…"
type textarea "x"
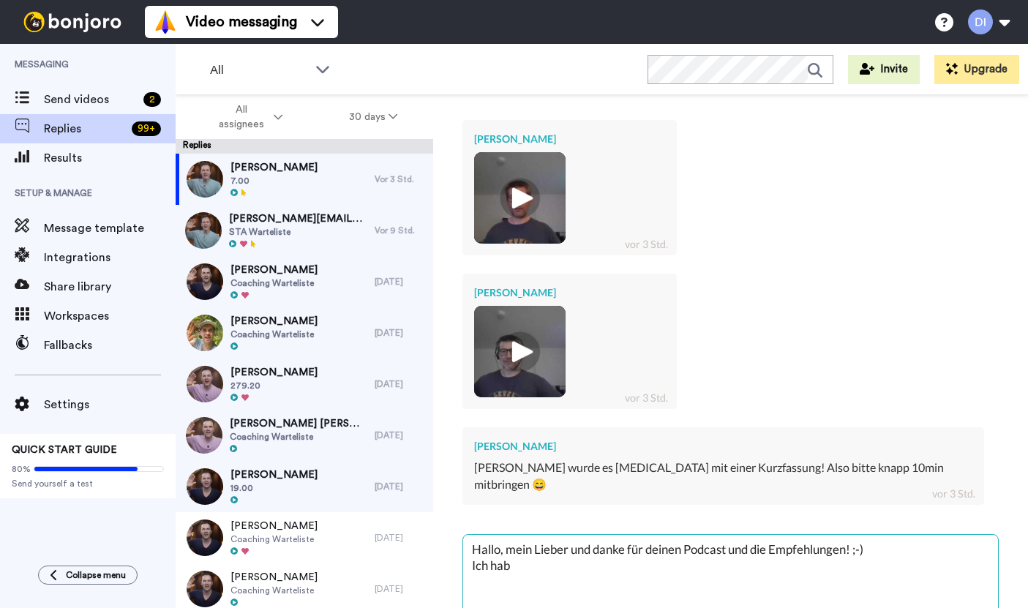
type textarea "Hallo, mein Lieber und danke für deinen Podcast und die Empfehlungen! ;-) Ich h…"
type textarea "x"
type textarea "Hallo, mein Lieber und danke für deinen Podcast und die Empfehlungen! ;-) Ich h…"
type textarea "x"
type textarea "Hallo, mein Lieber und danke für deinen Podcast und die Empfehlungen! ;-) Ich h…"
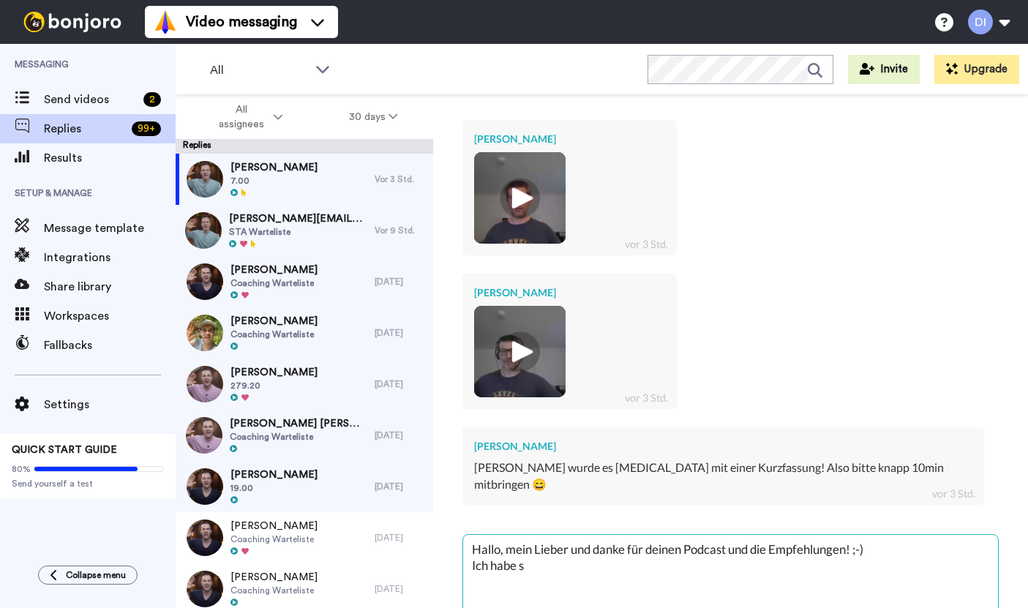
type textarea "x"
type textarea "Hallo, mein Lieber und danke für deinen Podcast und die Empfehlungen! ;-) Ich h…"
type textarea "x"
type textarea "Hallo, mein Lieber und danke für deinen Podcast und die Empfehlungen! ;-) Ich h…"
type textarea "x"
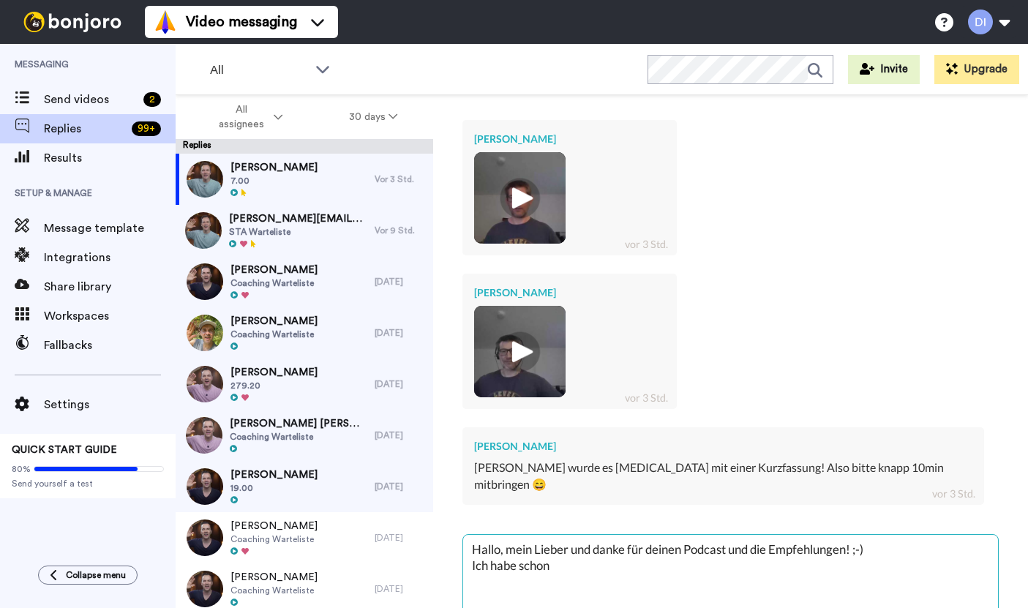
type textarea "Hallo, mein Lieber und danke für deinen Podcast und die Empfehlungen! ;-) Ich h…"
type textarea "x"
type textarea "Hallo, mein Lieber und danke für deinen Podcast und die Empfehlungen! ;-) Ich h…"
type textarea "x"
type textarea "Hallo, mein Lieber und danke für deinen Podcast und die Empfehlungen! ;-) Ich h…"
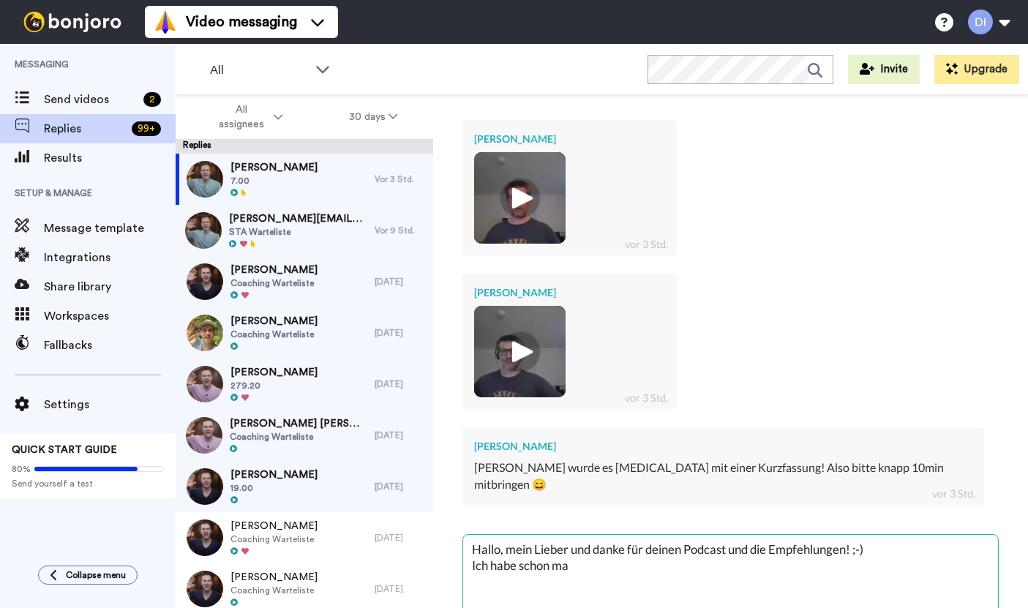
type textarea "x"
type textarea "Hallo, mein Lieber und danke für deinen Podcast und die Empfehlungen! ;-) Ich h…"
type textarea "x"
type textarea "Hallo, mein Lieber und danke für deinen Podcast und die Empfehlungen! ;-) Ich h…"
type textarea "x"
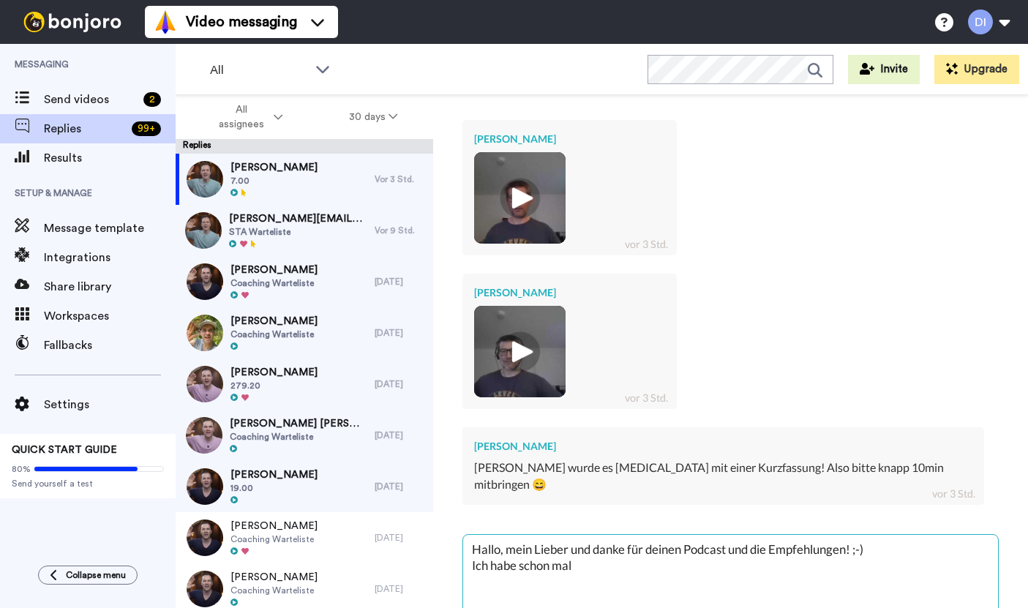
type textarea "Hallo, mein Lieber und danke für deinen Podcast und die Empfehlungen! ;-) Ich h…"
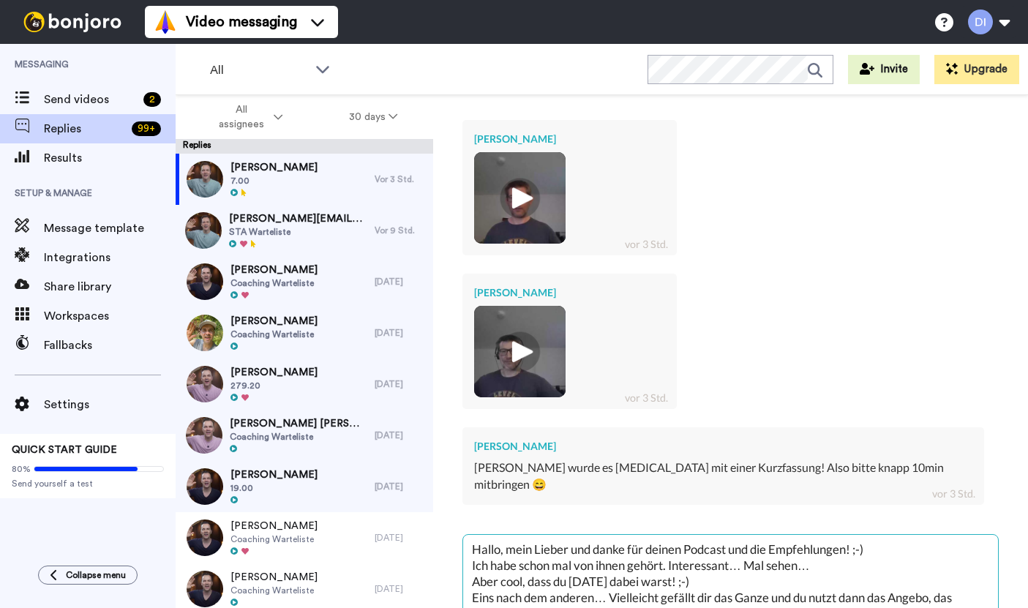
click at [928, 566] on textarea "Hallo, mein Lieber und danke für deinen Podcast und die Empfehlungen! ;-) Ich h…" at bounding box center [730, 580] width 535 height 90
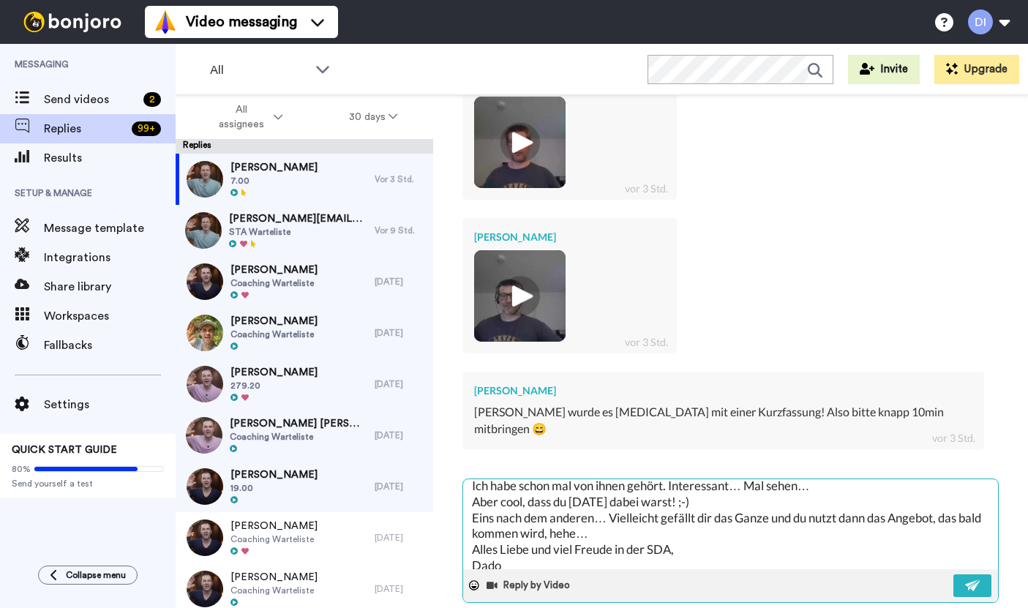
scroll to position [464, 0]
click at [971, 580] on img at bounding box center [973, 586] width 16 height 12
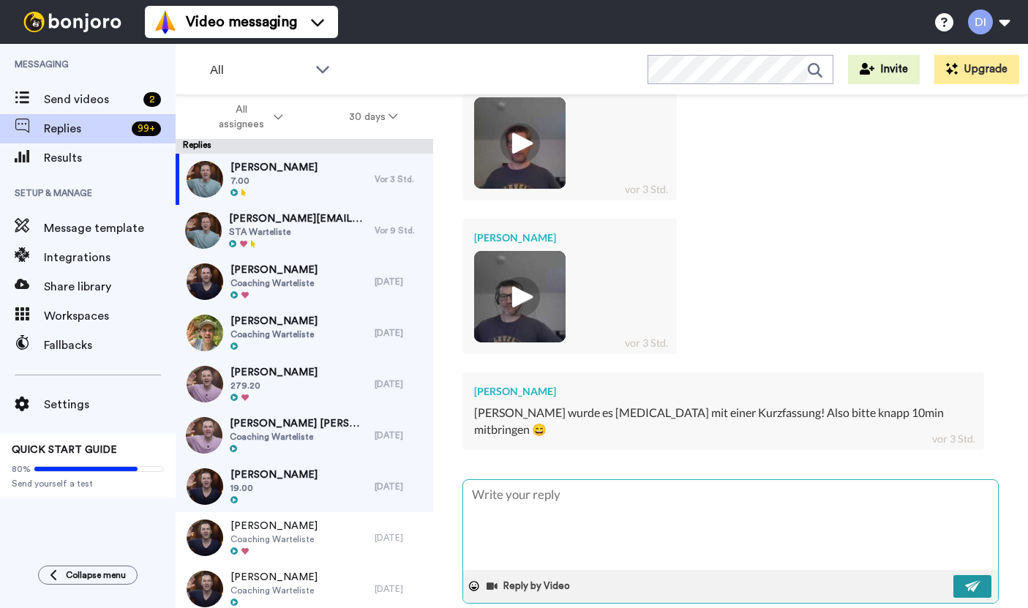
scroll to position [0, 0]
